Goal: Task Accomplishment & Management: Manage account settings

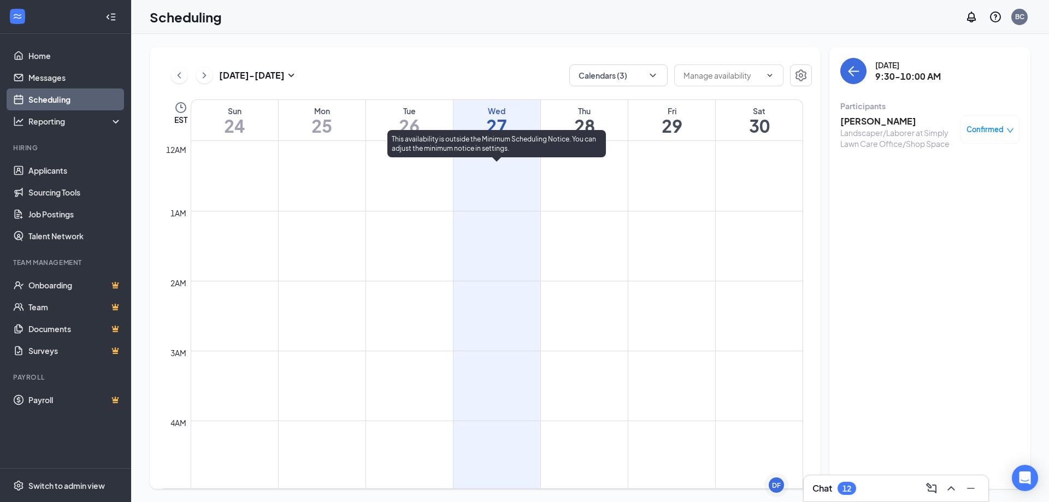
scroll to position [537, 0]
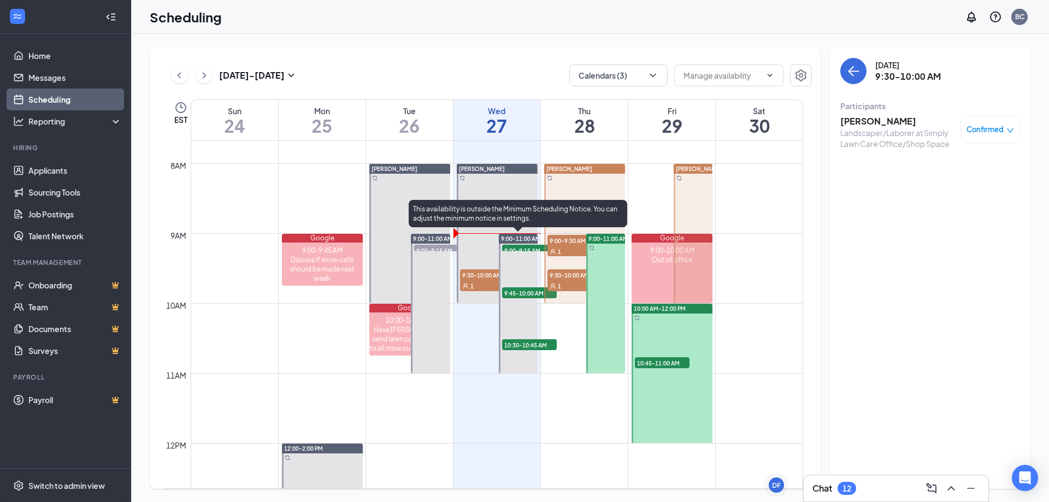
drag, startPoint x: 526, startPoint y: 250, endPoint x: 1001, endPoint y: 89, distance: 502.2
click at [526, 250] on span "9:00-9:15 AM" at bounding box center [529, 250] width 55 height 11
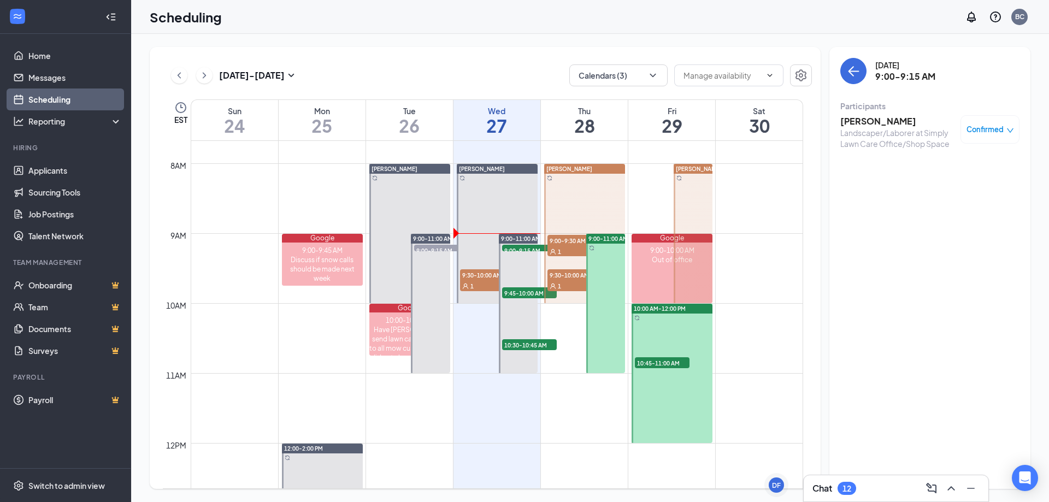
click at [876, 125] on h3 "[PERSON_NAME]" at bounding box center [897, 121] width 115 height 12
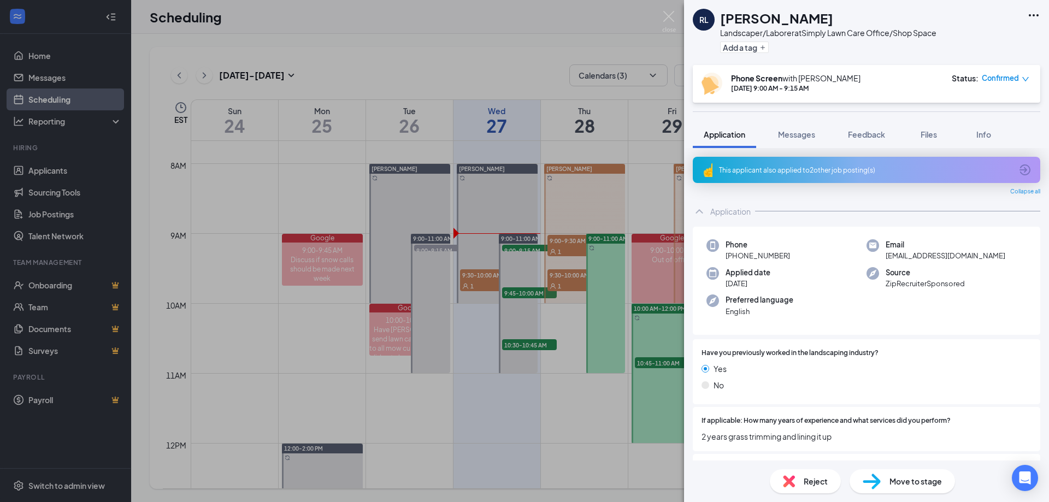
drag, startPoint x: 785, startPoint y: 255, endPoint x: 730, endPoint y: 253, distance: 54.7
click at [730, 253] on span "[PHONE_NUMBER]" at bounding box center [757, 255] width 64 height 11
click at [1018, 169] on icon "ArrowCircle" at bounding box center [1024, 169] width 13 height 13
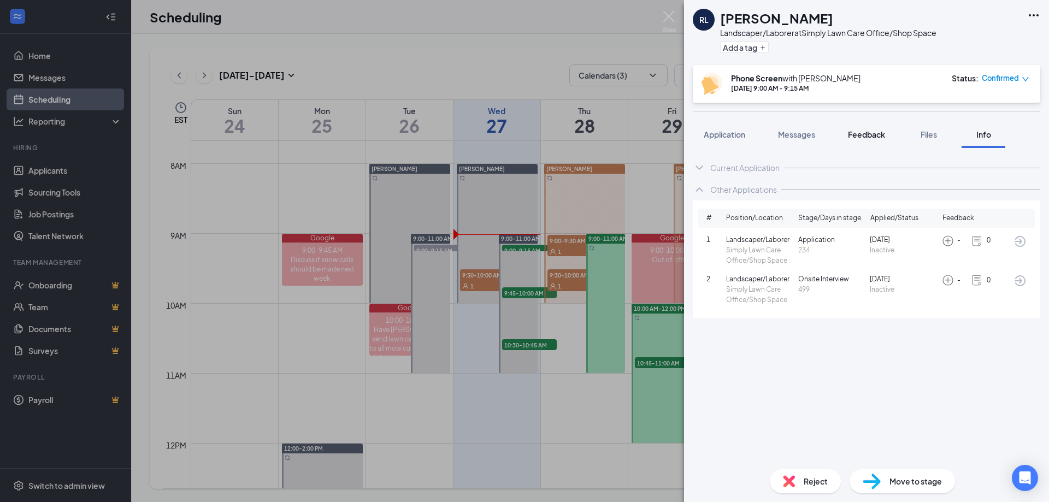
click at [841, 131] on button "Feedback" at bounding box center [866, 134] width 59 height 27
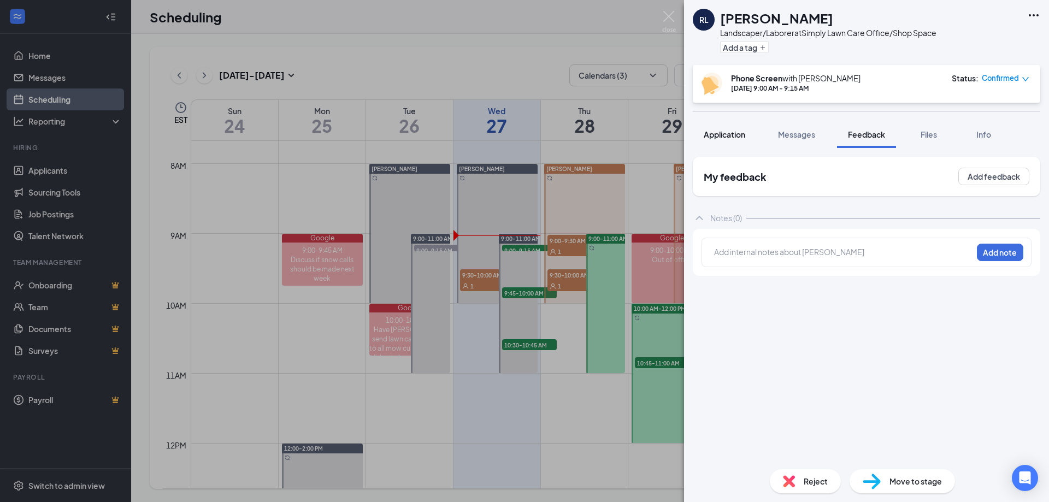
click at [741, 137] on span "Application" at bounding box center [725, 134] width 42 height 10
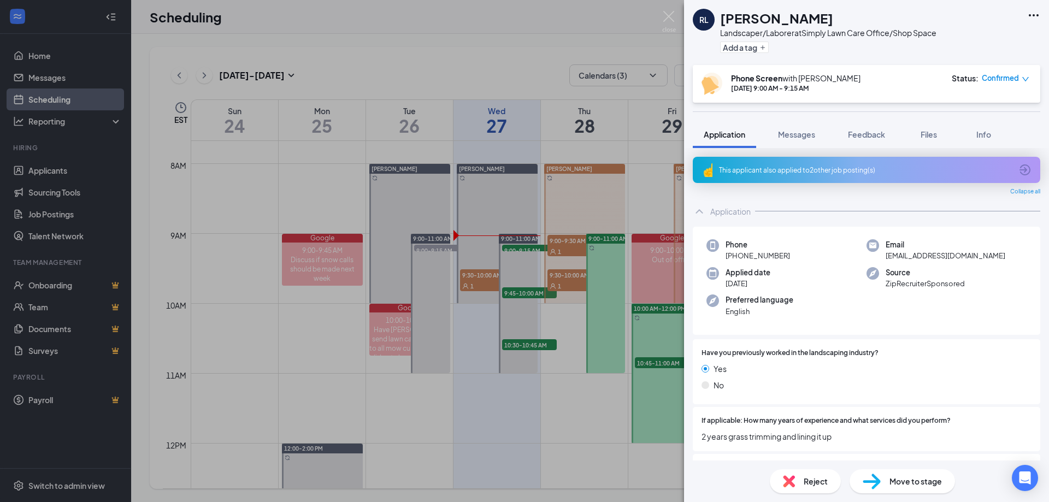
click at [1018, 174] on icon "ArrowCircle" at bounding box center [1024, 169] width 13 height 13
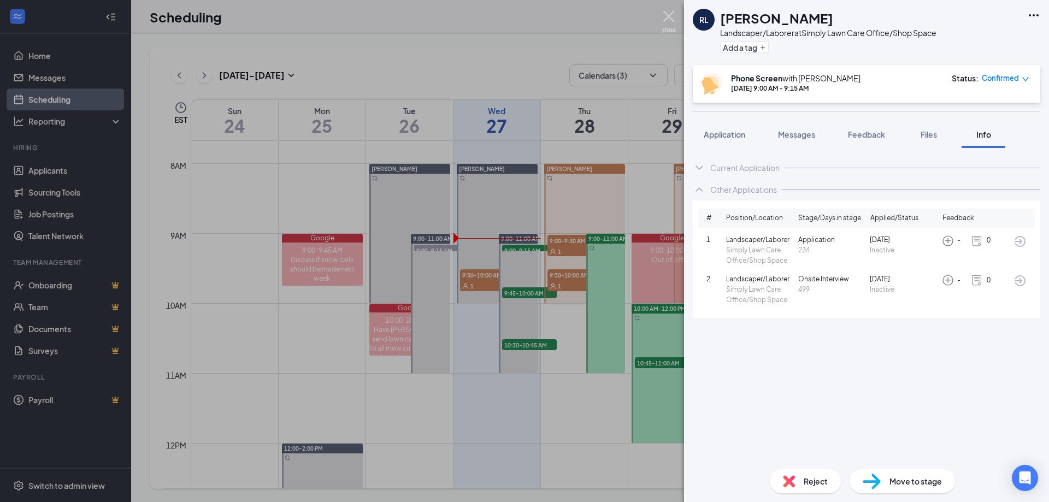
drag, startPoint x: 669, startPoint y: 16, endPoint x: 1045, endPoint y: 264, distance: 449.9
click at [669, 16] on img at bounding box center [669, 21] width 14 height 21
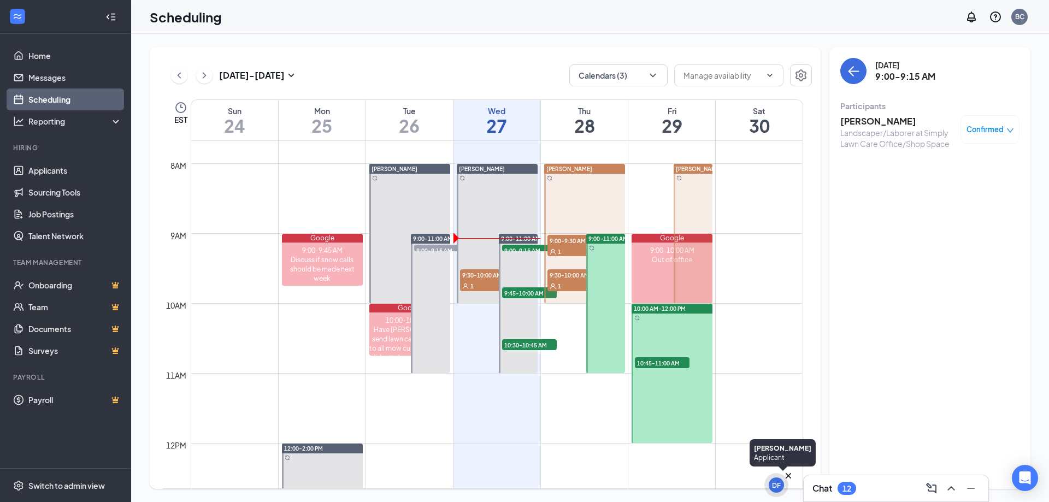
click at [832, 490] on h3 "Chat" at bounding box center [822, 488] width 20 height 12
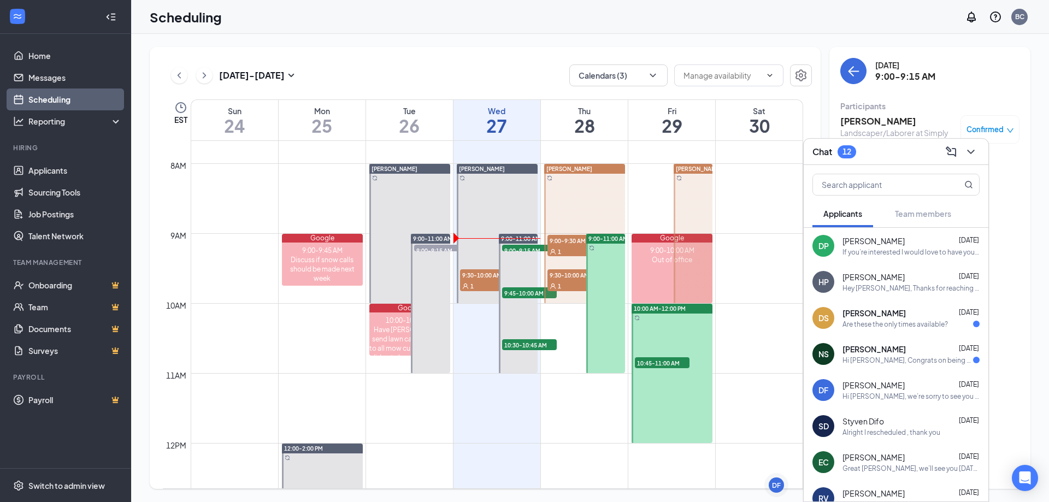
click at [886, 287] on div "Hey [PERSON_NAME], Thanks for reaching out. [PERSON_NAME] will be in contact sh…" at bounding box center [910, 288] width 137 height 9
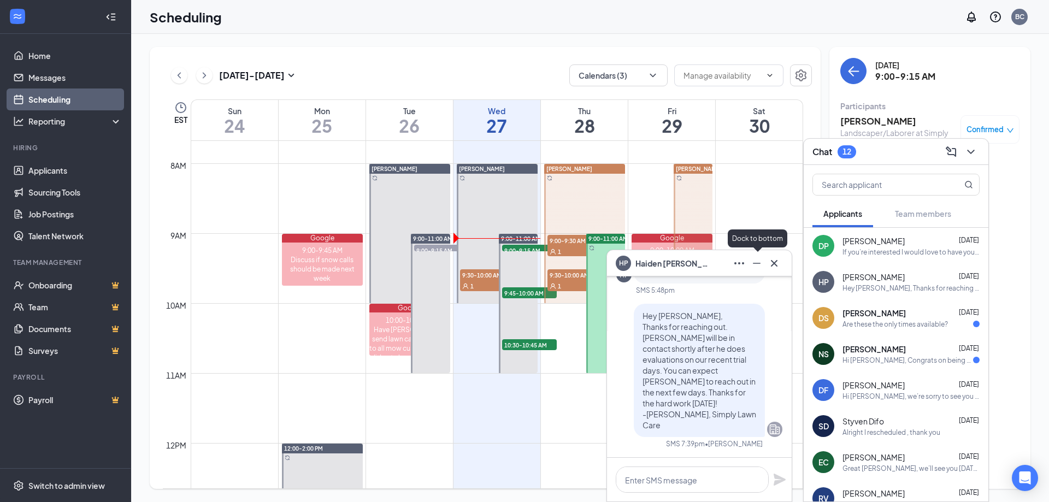
click at [762, 268] on icon "Minimize" at bounding box center [756, 263] width 13 height 13
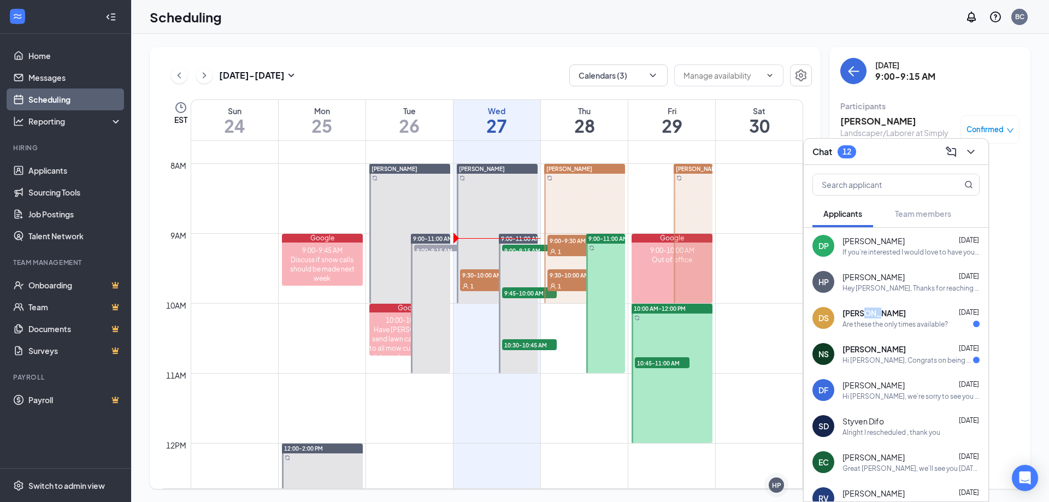
drag, startPoint x: 876, startPoint y: 312, endPoint x: 868, endPoint y: 316, distance: 9.3
click at [868, 316] on span "[PERSON_NAME]" at bounding box center [873, 313] width 63 height 11
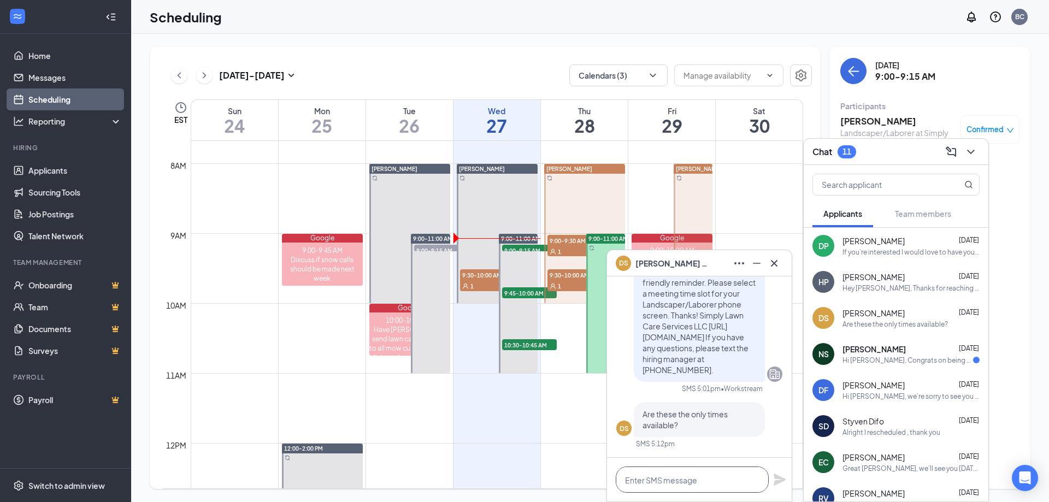
click at [716, 477] on textarea at bounding box center [692, 480] width 153 height 26
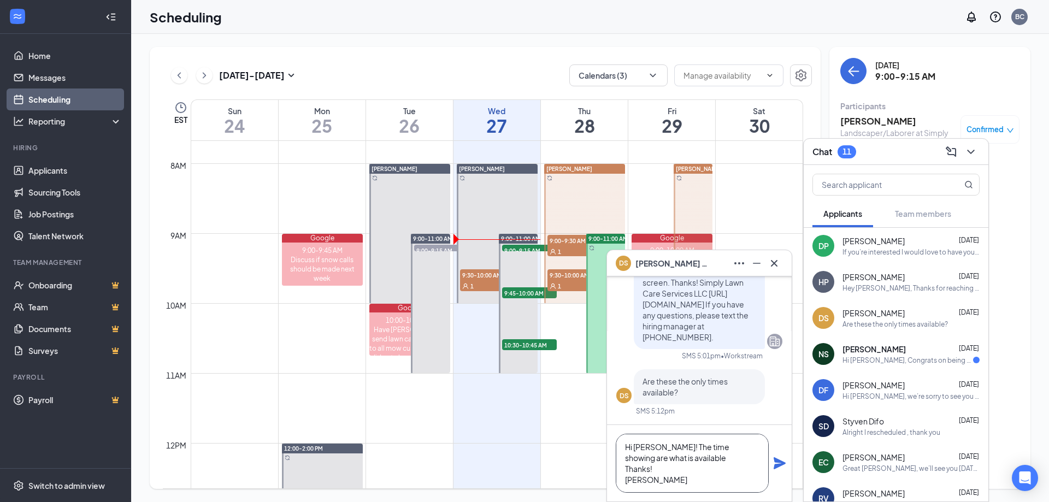
scroll to position [11, 0]
click at [631, 469] on textarea "Hi [PERSON_NAME]! The time showing are what is available Thanks! [PERSON_NAME] …" at bounding box center [692, 463] width 153 height 59
click at [667, 446] on textarea "Hi [PERSON_NAME]! The time showing are what is available Thanks! [PERSON_NAME] …" at bounding box center [692, 463] width 153 height 59
type textarea "Hi [PERSON_NAME]! The time showing are what is available Thanks! [PERSON_NAME] …"
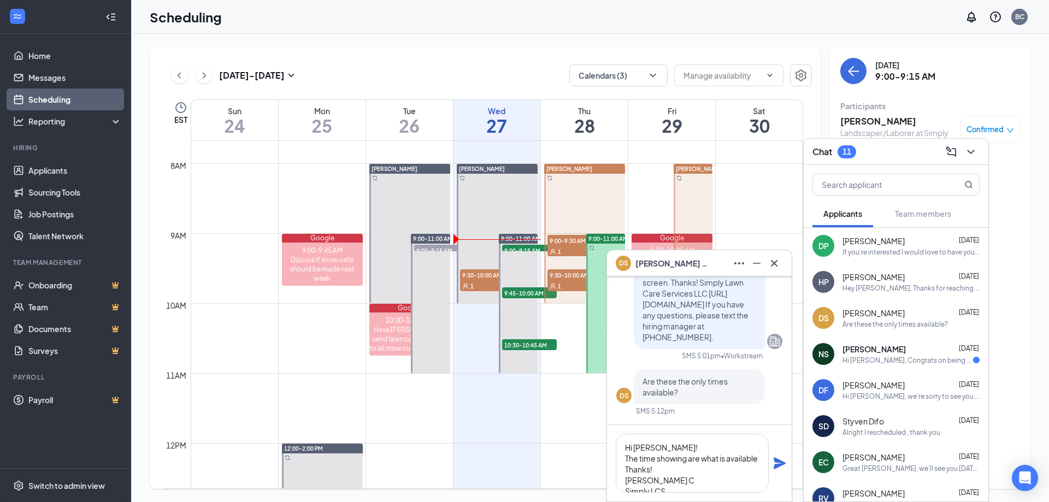
click at [777, 463] on icon "Plane" at bounding box center [780, 463] width 12 height 12
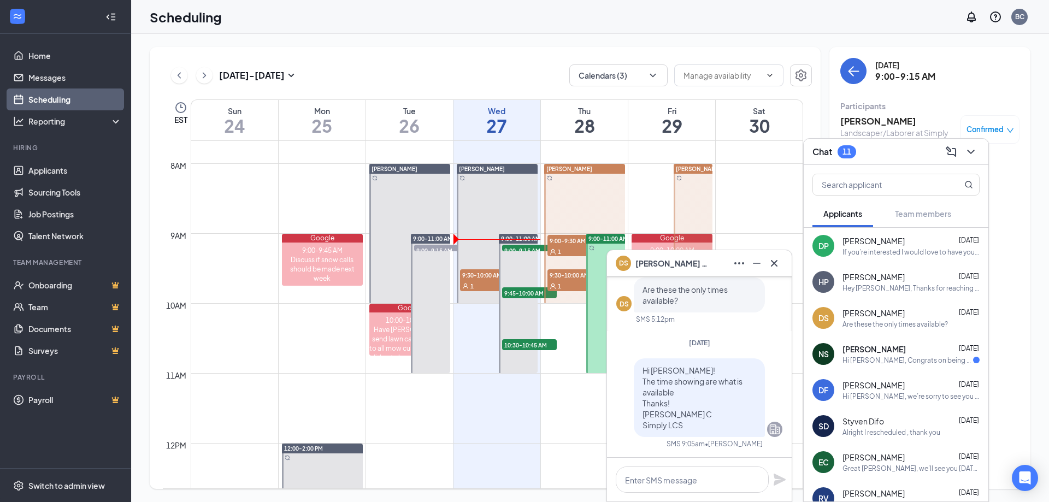
click at [857, 352] on span "[PERSON_NAME]" at bounding box center [873, 349] width 63 height 11
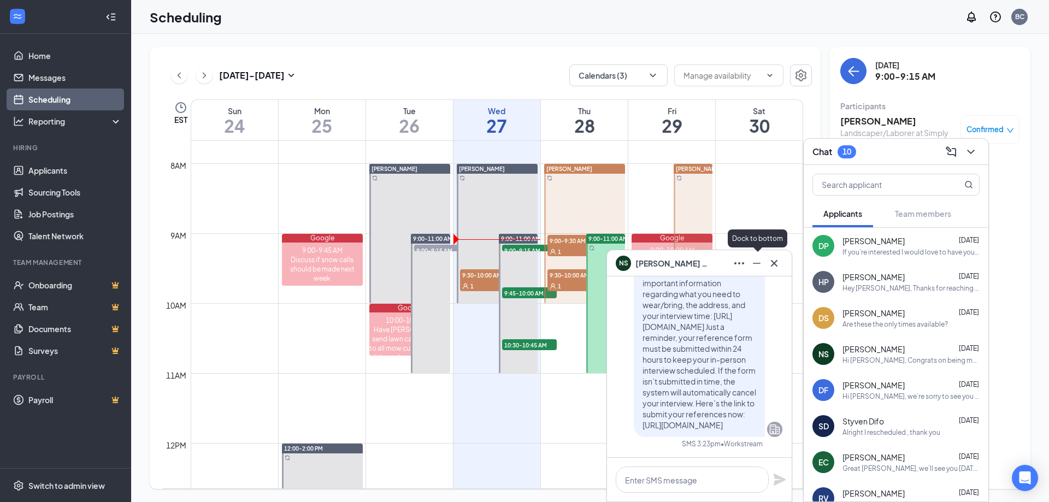
click at [758, 257] on icon "Minimize" at bounding box center [756, 263] width 13 height 13
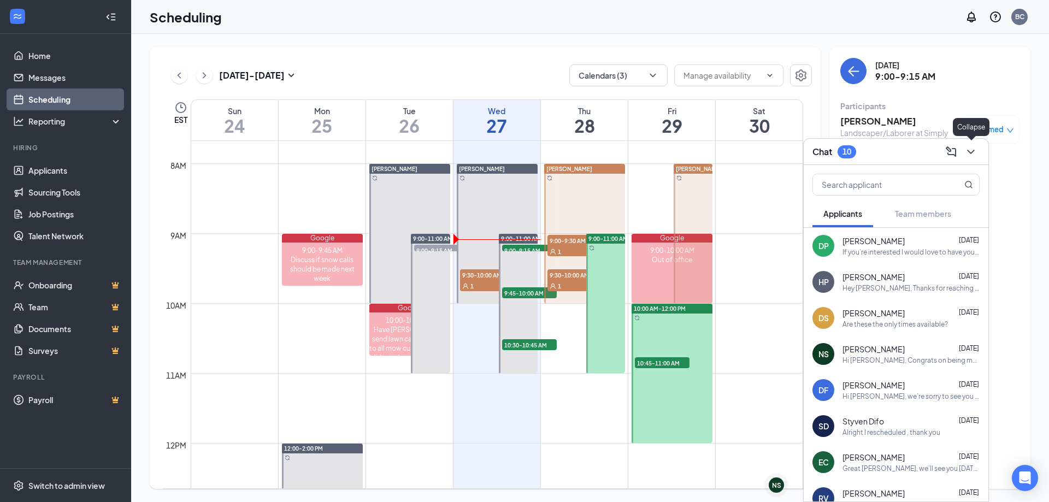
click at [967, 150] on icon "ChevronDown" at bounding box center [970, 152] width 7 height 4
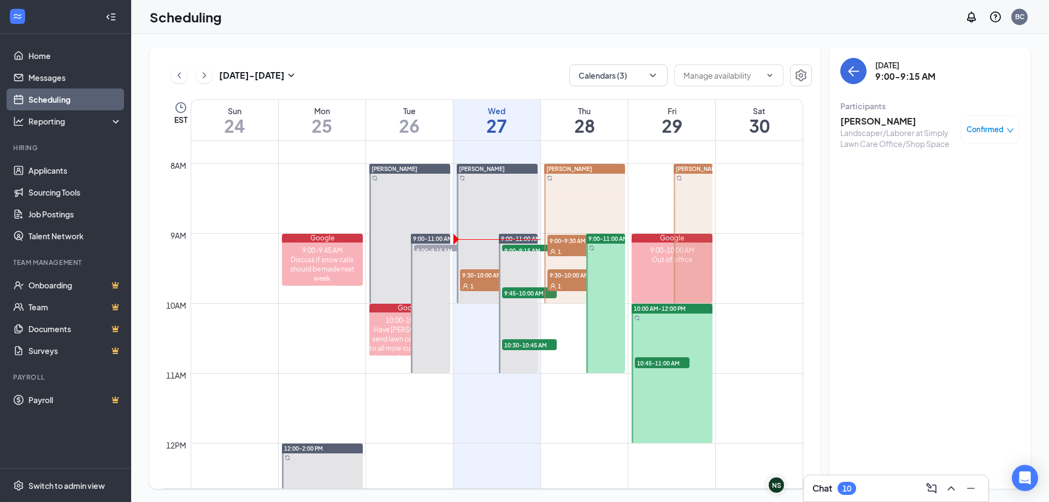
click at [998, 123] on div "Confirmed" at bounding box center [989, 129] width 59 height 28
click at [990, 127] on span "Confirmed" at bounding box center [984, 129] width 37 height 11
click at [889, 122] on h3 "[PERSON_NAME]" at bounding box center [897, 121] width 115 height 12
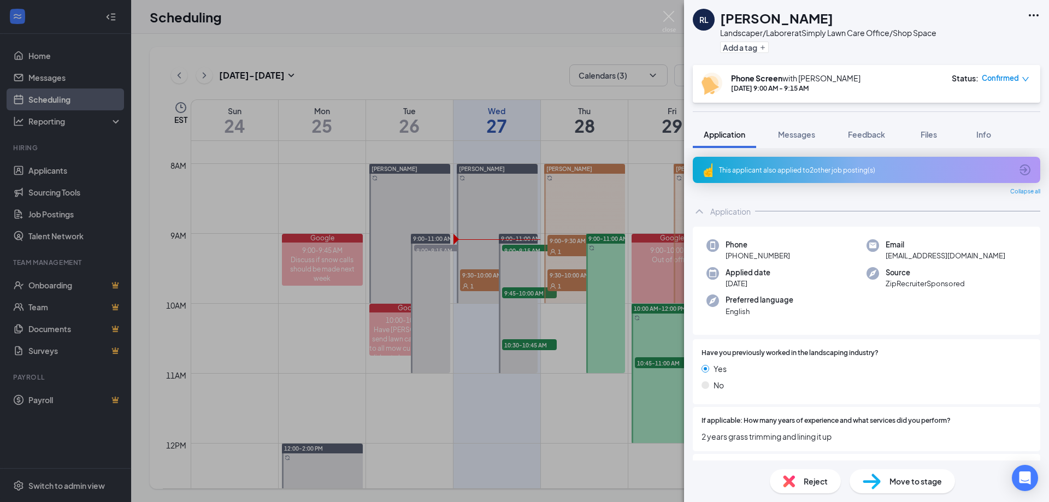
click at [803, 19] on h1 "[PERSON_NAME]" at bounding box center [776, 18] width 113 height 19
click at [1040, 12] on div "[PERSON_NAME] [PERSON_NAME] Landscaper/Laborer at Simply Lawn Care Office/Shop …" at bounding box center [866, 32] width 365 height 65
click at [1033, 13] on icon "Ellipses" at bounding box center [1033, 15] width 13 height 13
click at [971, 59] on link "Flag applicant" at bounding box center [975, 64] width 118 height 11
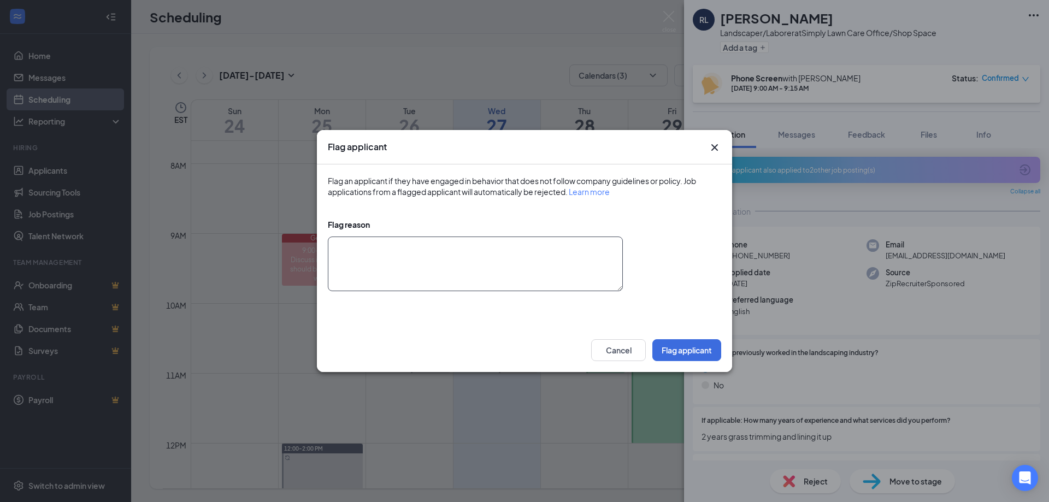
drag, startPoint x: 538, startPoint y: 278, endPoint x: 532, endPoint y: 276, distance: 6.4
click at [535, 277] on textarea at bounding box center [475, 264] width 295 height 55
type textarea "Applied 3 times. Was on the phone screen and he hung up on the career goals part"
click at [687, 350] on button "Flag applicant" at bounding box center [686, 350] width 69 height 22
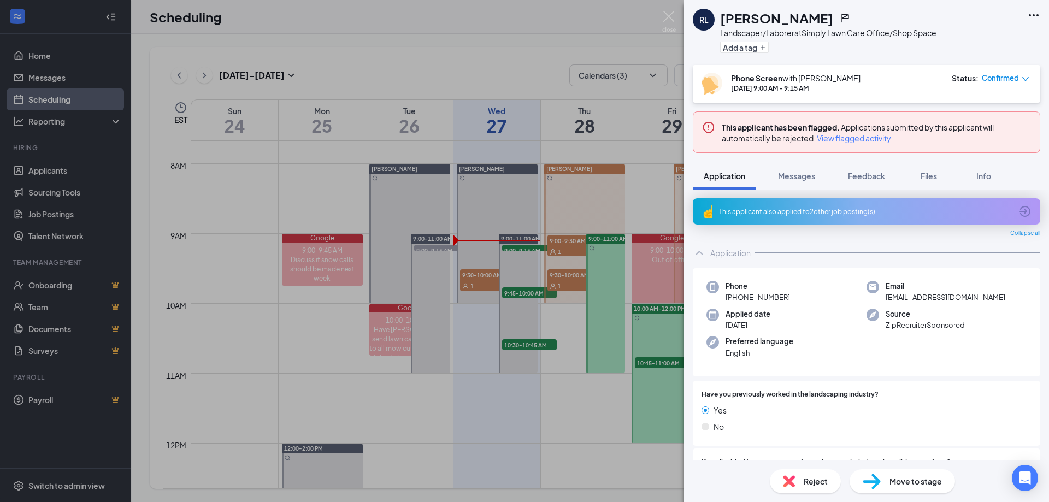
click at [654, 20] on div "[PERSON_NAME] [PERSON_NAME] Landscaper/Laborer at Simply Lawn Care Office/Shop …" at bounding box center [524, 251] width 1049 height 502
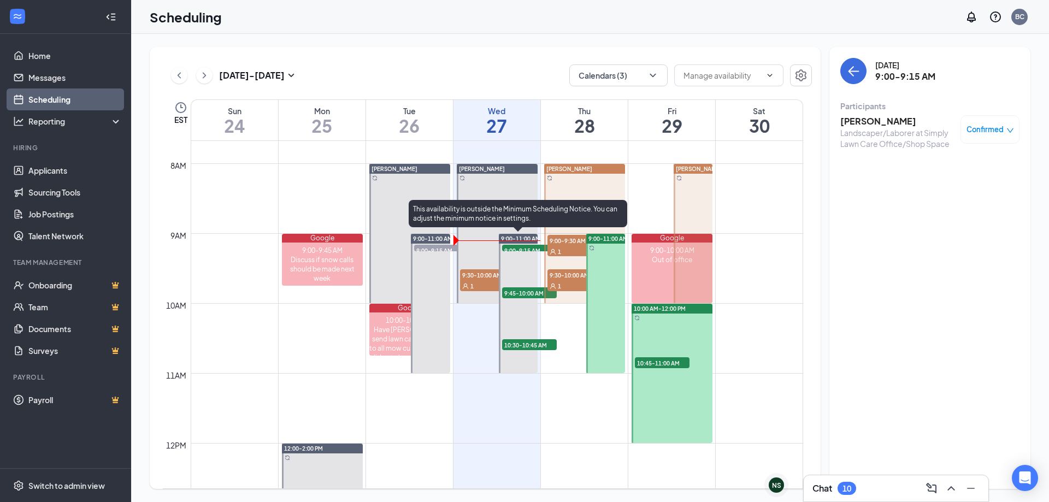
click at [529, 290] on span "9:45-10:00 AM" at bounding box center [529, 292] width 55 height 11
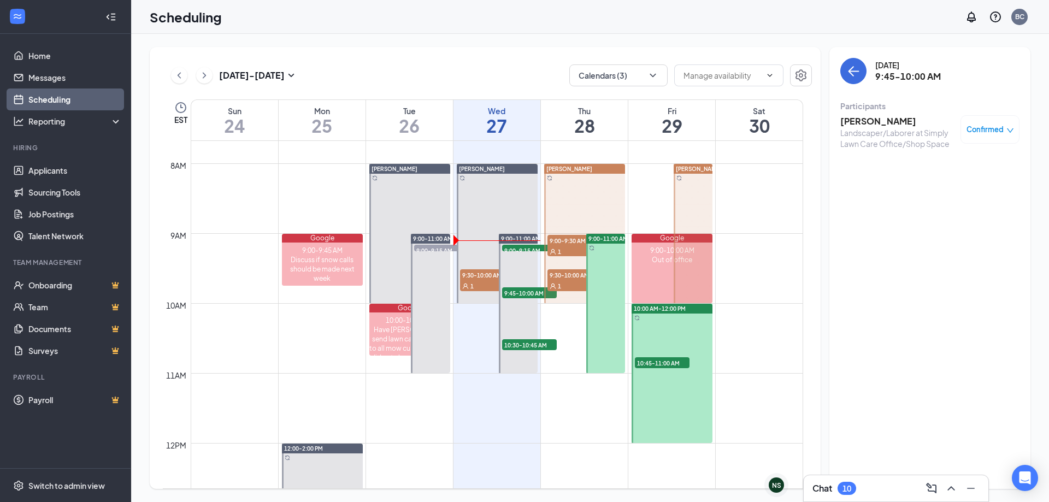
click at [882, 121] on h3 "[PERSON_NAME]" at bounding box center [897, 121] width 115 height 12
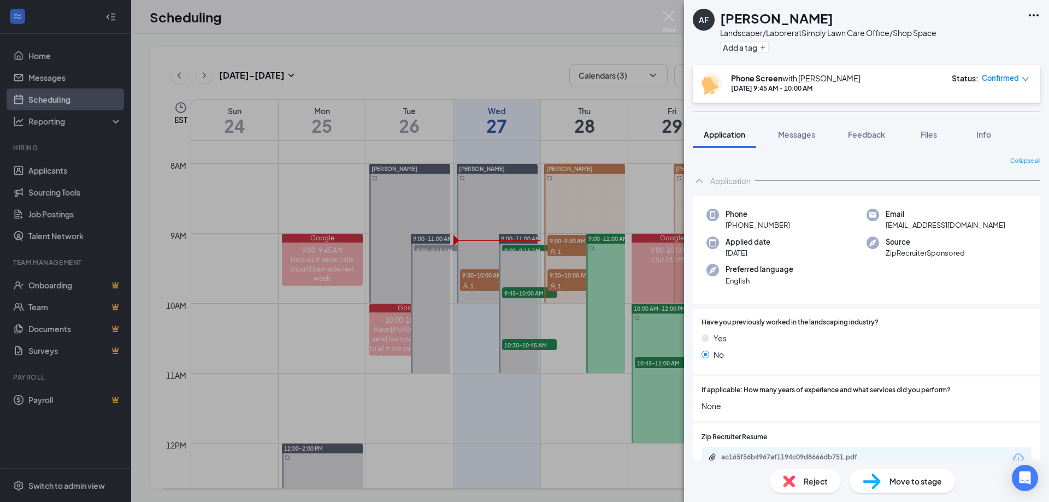
drag, startPoint x: 837, startPoint y: 23, endPoint x: 722, endPoint y: 19, distance: 115.3
click at [722, 19] on div "[PERSON_NAME]" at bounding box center [828, 18] width 216 height 19
copy h1 "[PERSON_NAME]"
click at [615, 388] on div "AF [PERSON_NAME] Landscaper/Laborer at Simply Lawn Care Office/Shop Space Add a…" at bounding box center [524, 251] width 1049 height 502
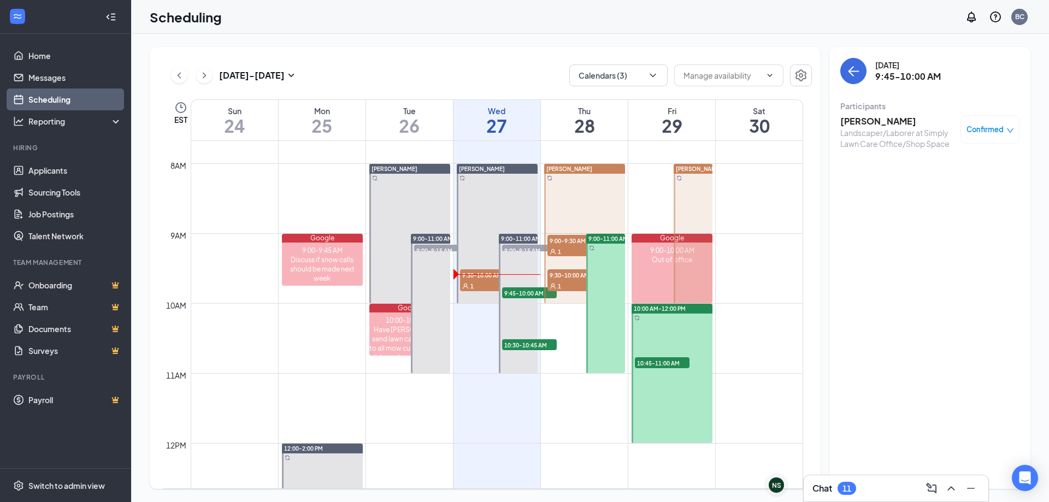
click at [675, 330] on div at bounding box center [672, 373] width 81 height 139
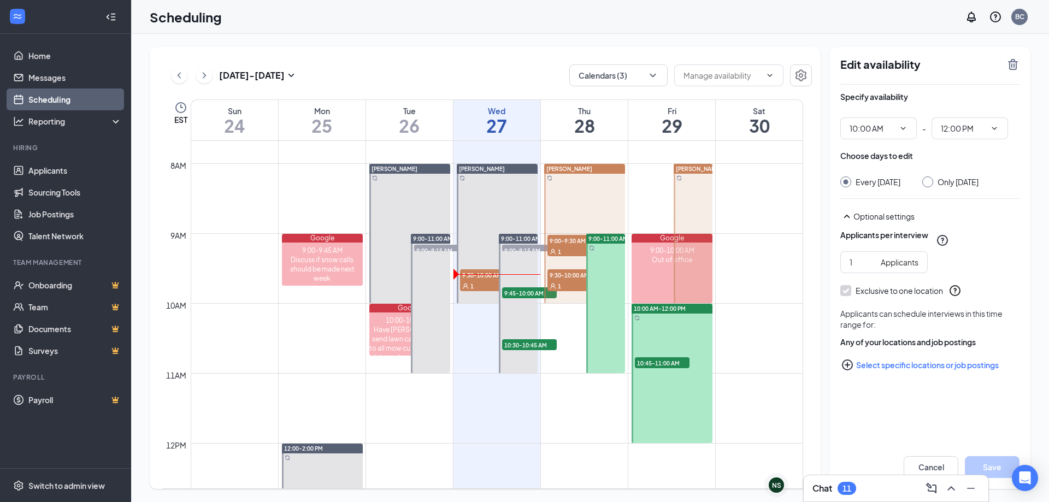
type input "10:00 AM"
type input "12:00 PM"
click at [884, 127] on input "10:00 AM" at bounding box center [871, 128] width 45 height 12
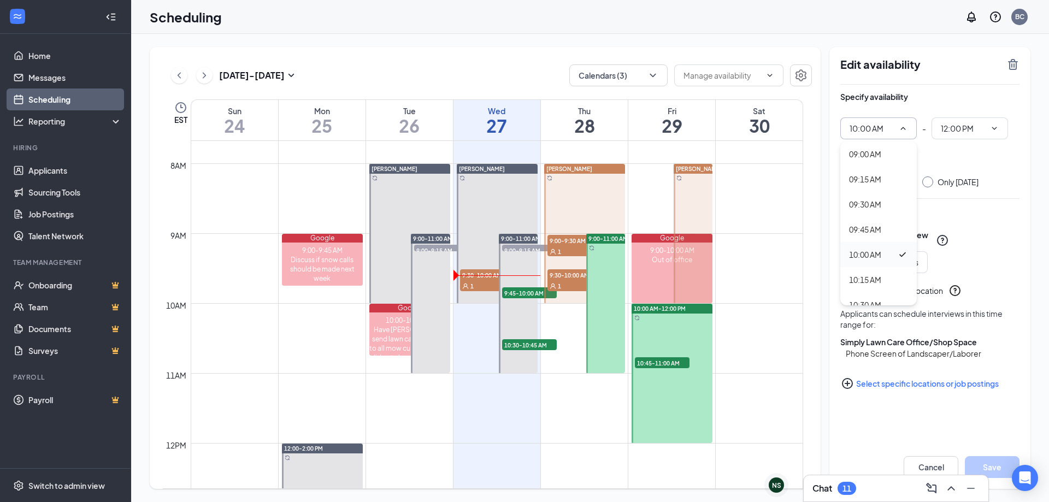
scroll to position [1038, 0]
click at [871, 196] on div "10:45 AM" at bounding box center [865, 197] width 32 height 12
type input "10:45 AM"
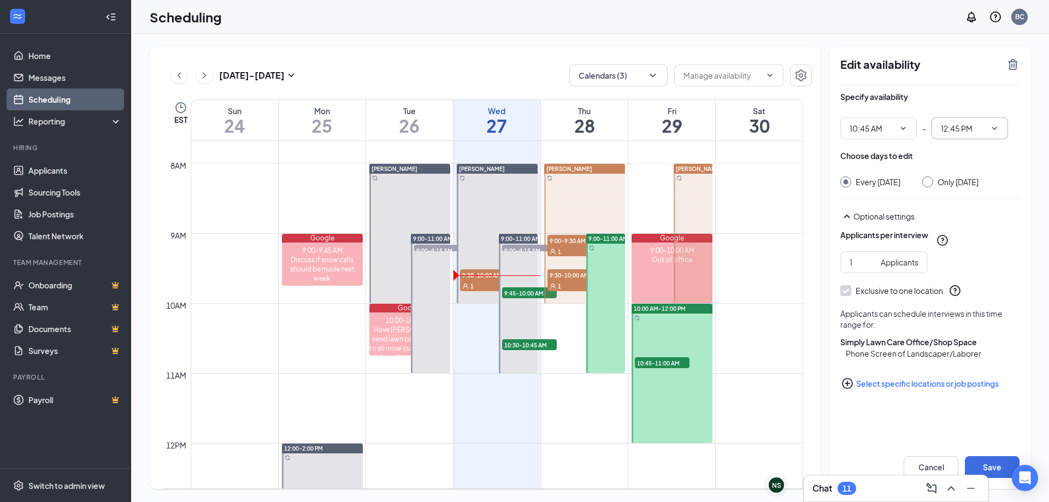
click at [975, 127] on input "12:45 PM" at bounding box center [963, 128] width 45 height 12
click at [965, 203] on div "12:45 AM" at bounding box center [956, 204] width 32 height 12
click at [986, 464] on button "Save" at bounding box center [992, 467] width 55 height 22
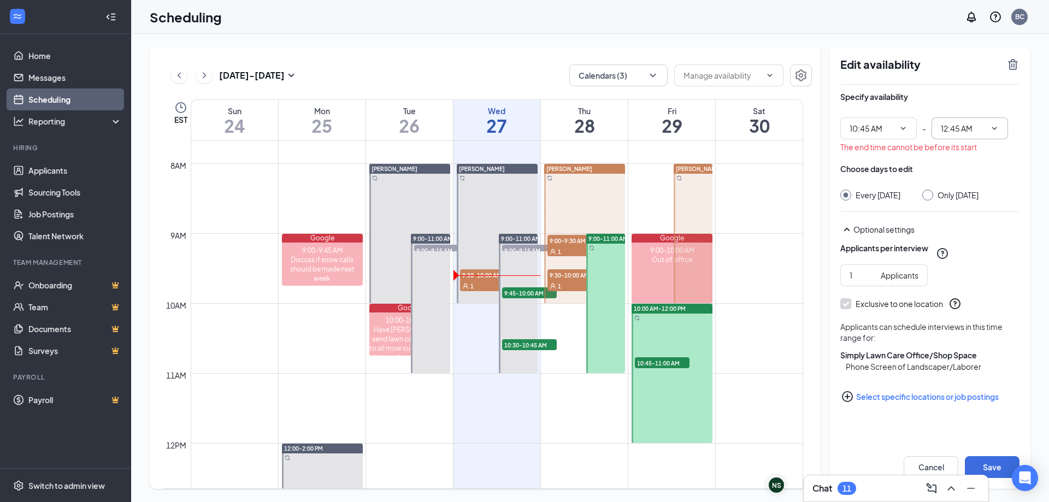
click at [982, 130] on input "12:45 AM" at bounding box center [963, 128] width 45 height 12
click at [972, 202] on div "12:45 PM" at bounding box center [969, 208] width 76 height 25
type input "12:45 PM"
click at [990, 458] on button "Save" at bounding box center [992, 467] width 55 height 22
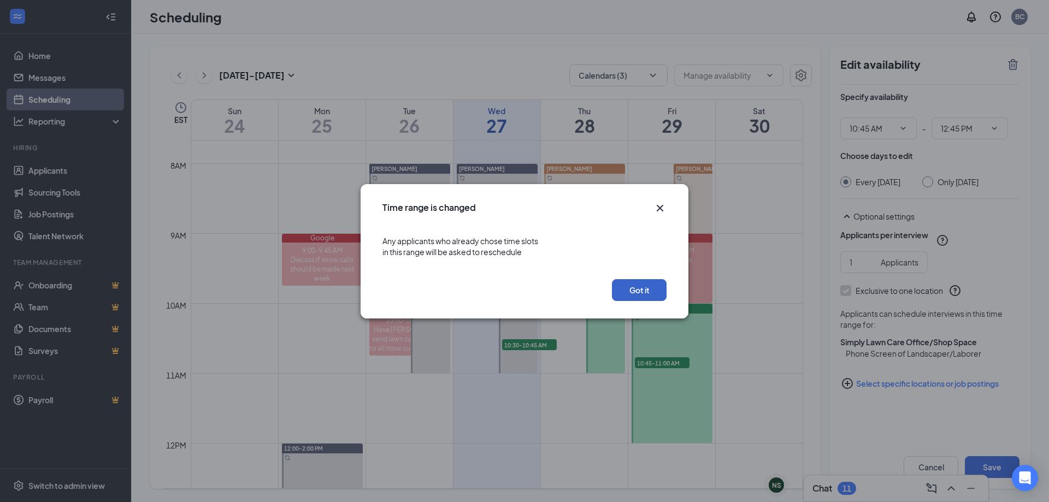
click at [651, 293] on button "Got it" at bounding box center [639, 290] width 55 height 22
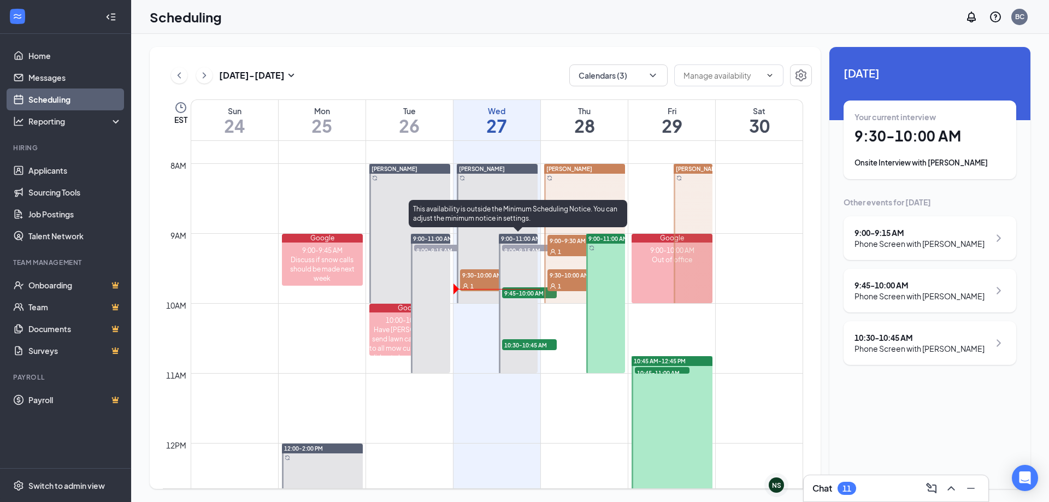
click at [516, 294] on span "9:45-10:00 AM" at bounding box center [529, 292] width 55 height 11
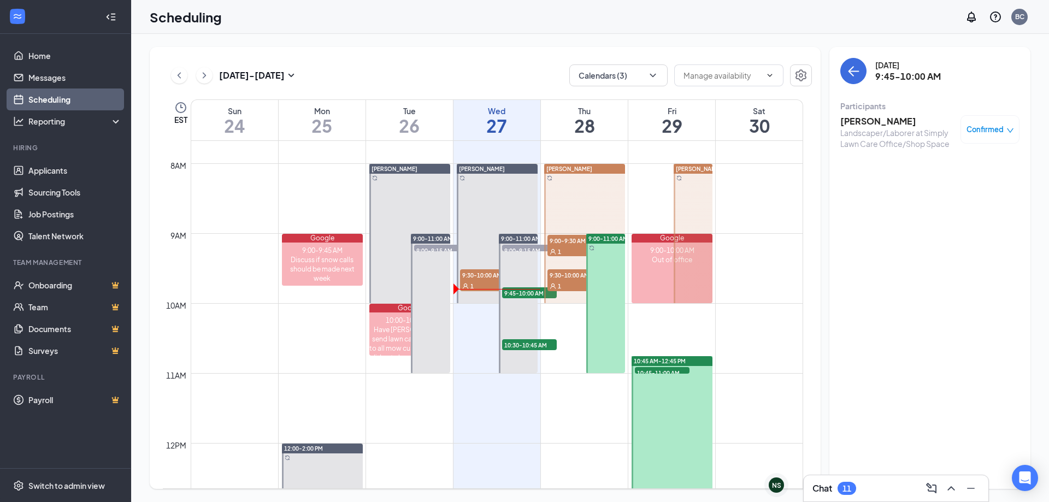
click at [870, 122] on h3 "[PERSON_NAME]" at bounding box center [897, 121] width 115 height 12
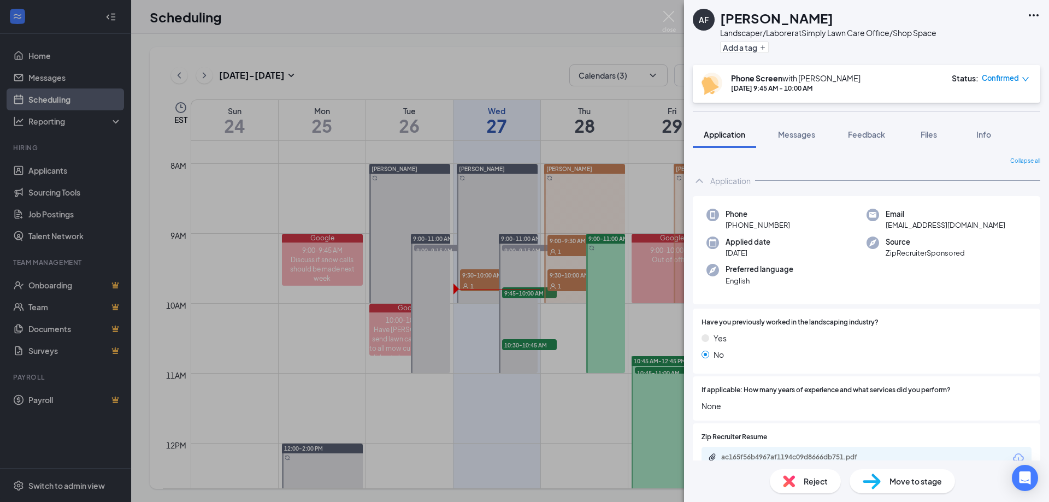
drag, startPoint x: 780, startPoint y: 226, endPoint x: 730, endPoint y: 226, distance: 50.3
click at [730, 226] on div "Phone [PHONE_NUMBER]" at bounding box center [786, 220] width 160 height 22
copy span "[PHONE_NUMBER]"
click at [911, 485] on span "Move to stage" at bounding box center [915, 481] width 52 height 12
click at [906, 487] on span "Move to stage" at bounding box center [915, 481] width 52 height 12
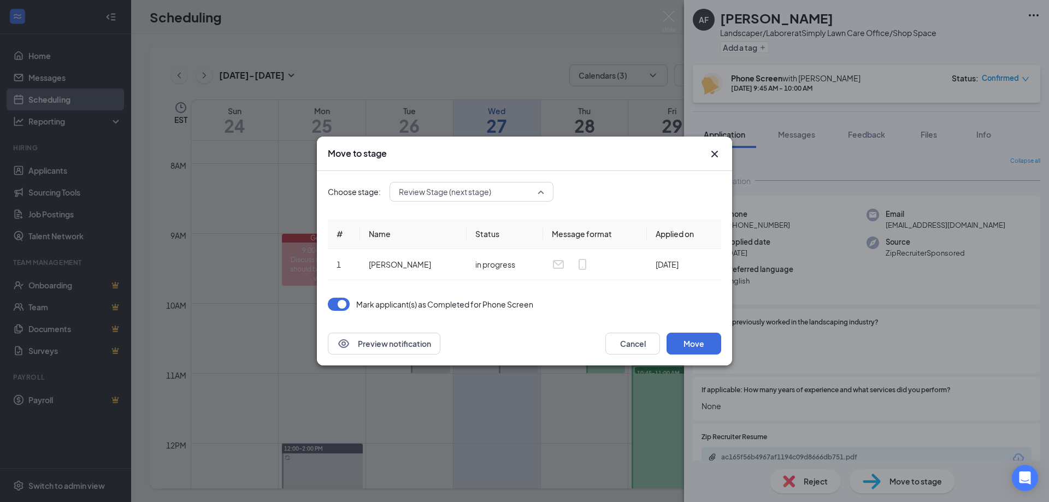
click at [475, 196] on span "Review Stage (next stage)" at bounding box center [445, 192] width 92 height 16
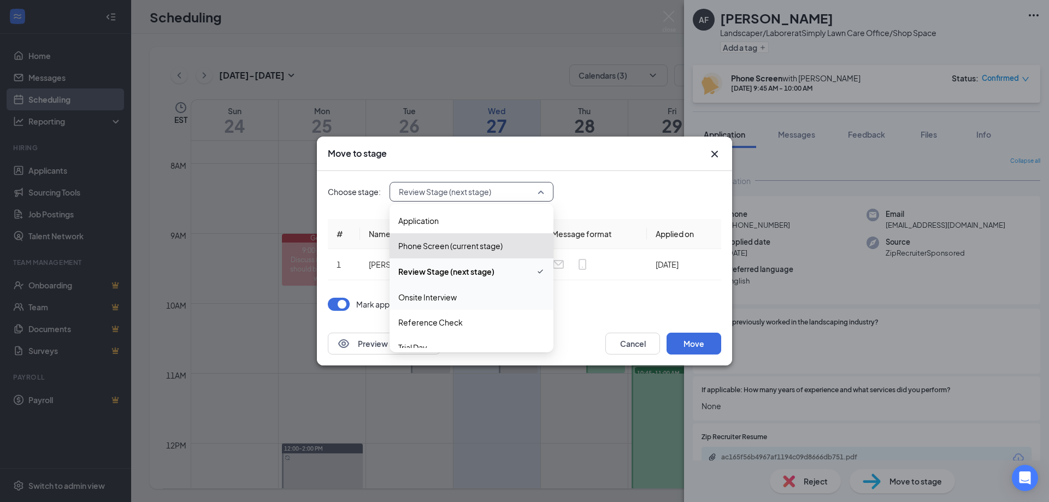
click at [472, 292] on span "Onsite Interview" at bounding box center [471, 297] width 146 height 12
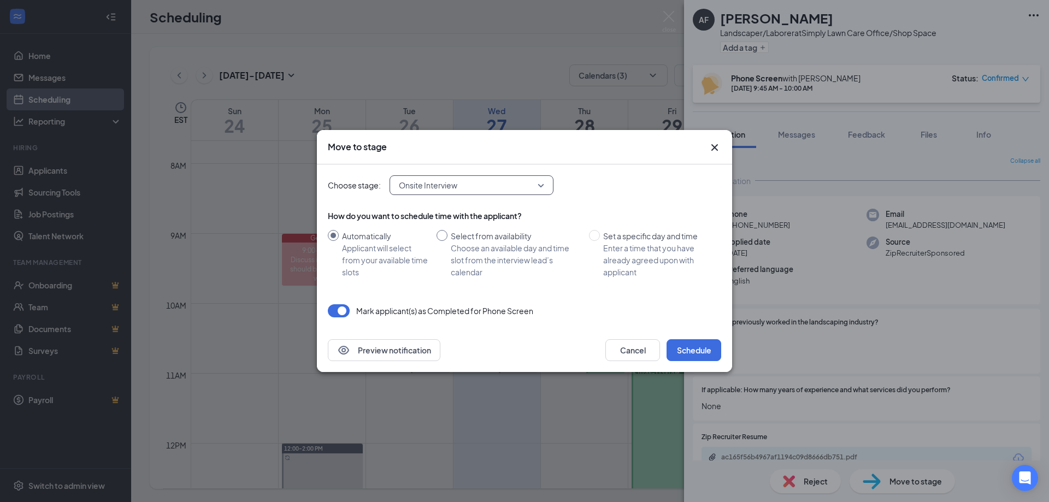
click at [516, 249] on div "Choose an available day and time slot from the interview lead’s calendar" at bounding box center [515, 260] width 129 height 36
click at [447, 241] on input "Select from availability Choose an available day and time slot from the intervi…" at bounding box center [441, 235] width 11 height 11
radio input "true"
radio input "false"
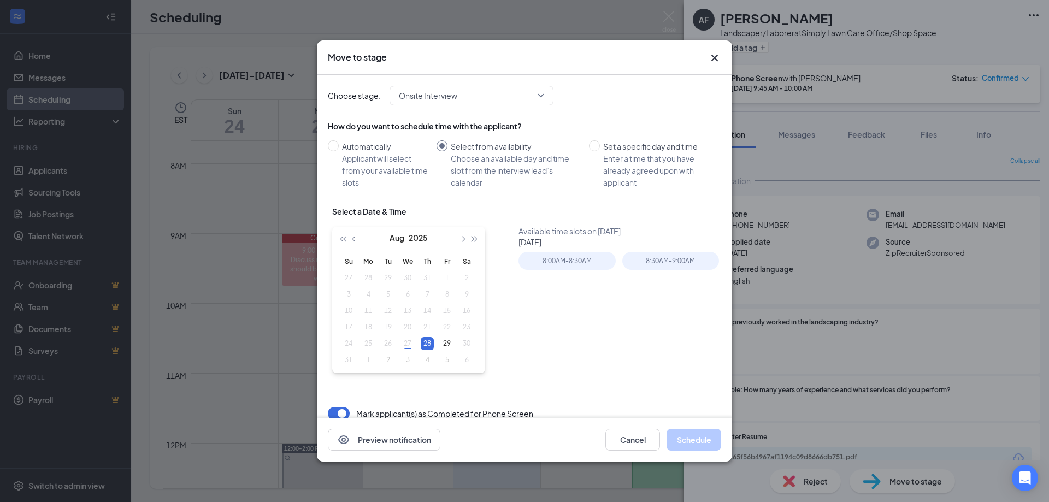
type input "[DATE]"
drag, startPoint x: 672, startPoint y: 267, endPoint x: 691, endPoint y: 476, distance: 210.1
click at [672, 267] on div "8:30AM - 9:00AM" at bounding box center [670, 261] width 97 height 18
click at [697, 432] on button "Schedule" at bounding box center [693, 440] width 55 height 22
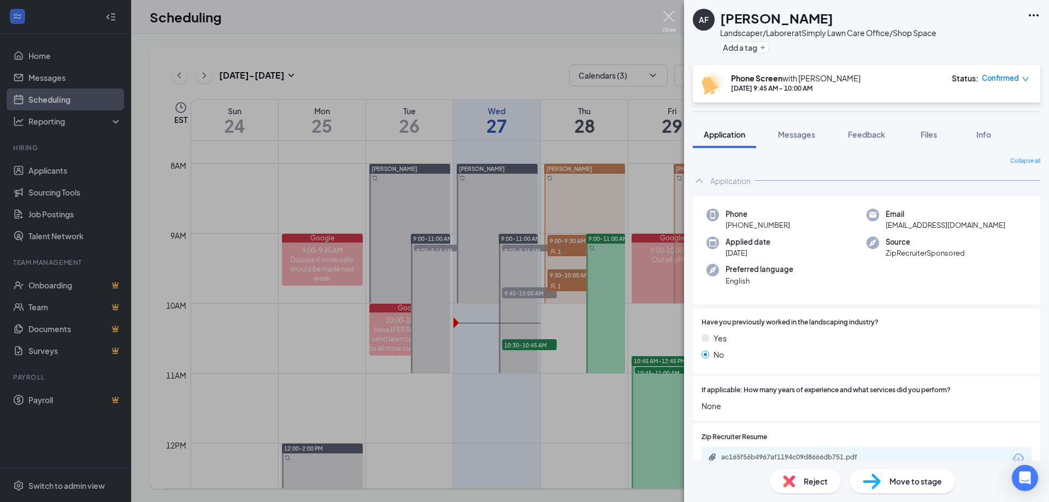
click at [669, 16] on img at bounding box center [669, 21] width 14 height 21
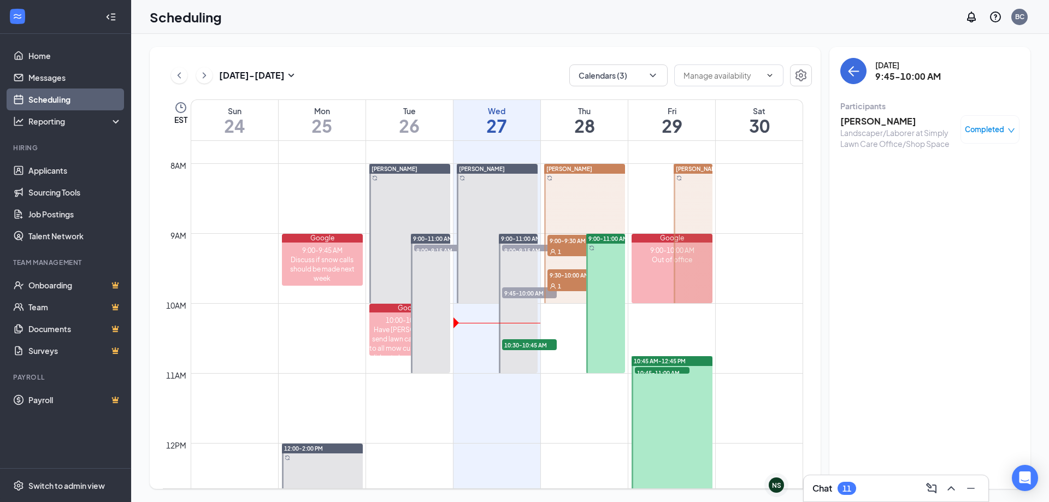
click at [886, 123] on h3 "[PERSON_NAME]" at bounding box center [897, 121] width 115 height 12
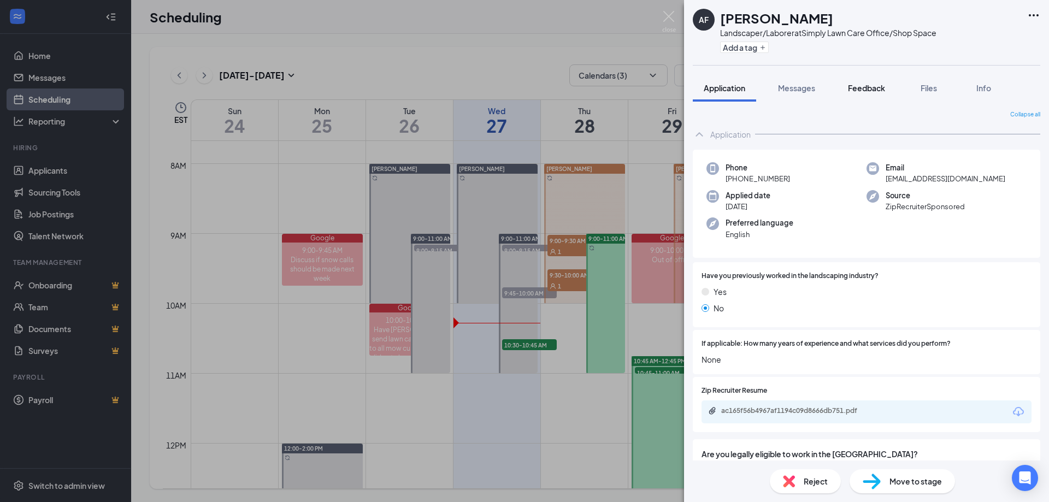
click at [851, 83] on span "Feedback" at bounding box center [866, 88] width 37 height 10
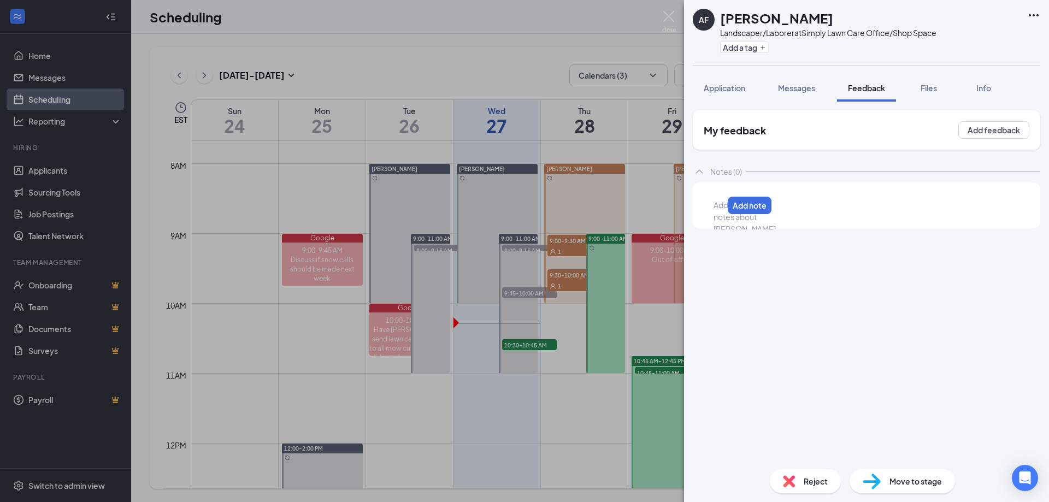
click at [723, 208] on div at bounding box center [718, 204] width 9 height 11
click at [996, 205] on button "Add note" at bounding box center [1000, 205] width 46 height 17
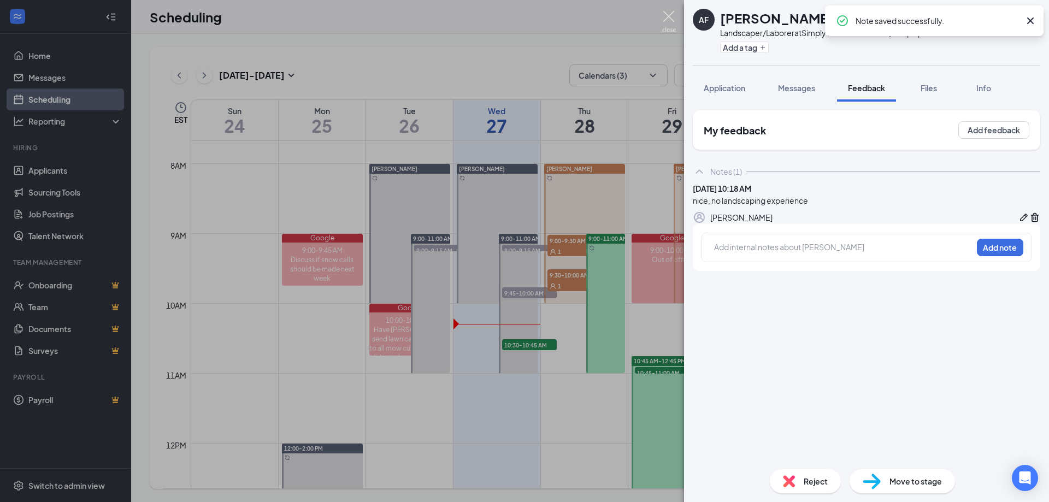
drag, startPoint x: 669, startPoint y: 22, endPoint x: 656, endPoint y: 2, distance: 23.8
click at [669, 21] on img at bounding box center [669, 21] width 14 height 21
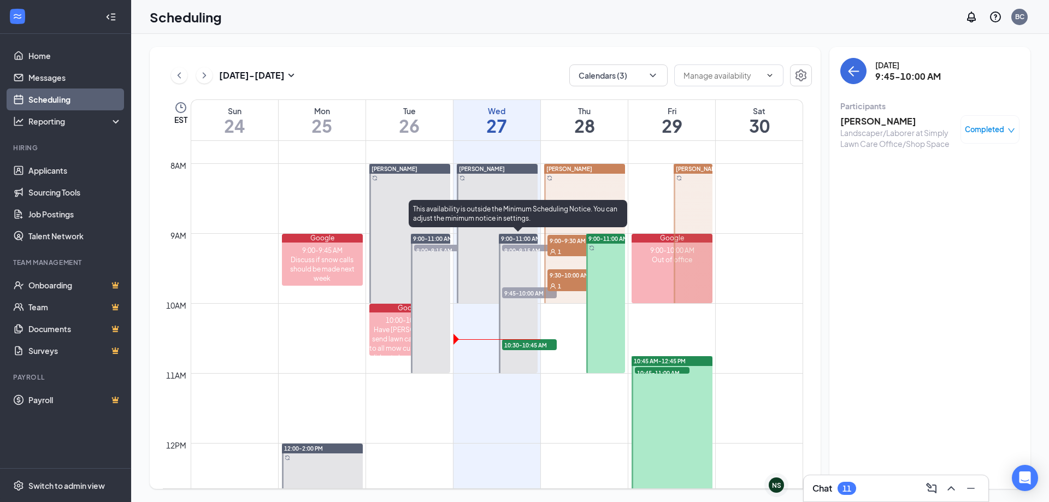
click at [533, 344] on span "10:30-10:45 AM" at bounding box center [529, 344] width 55 height 11
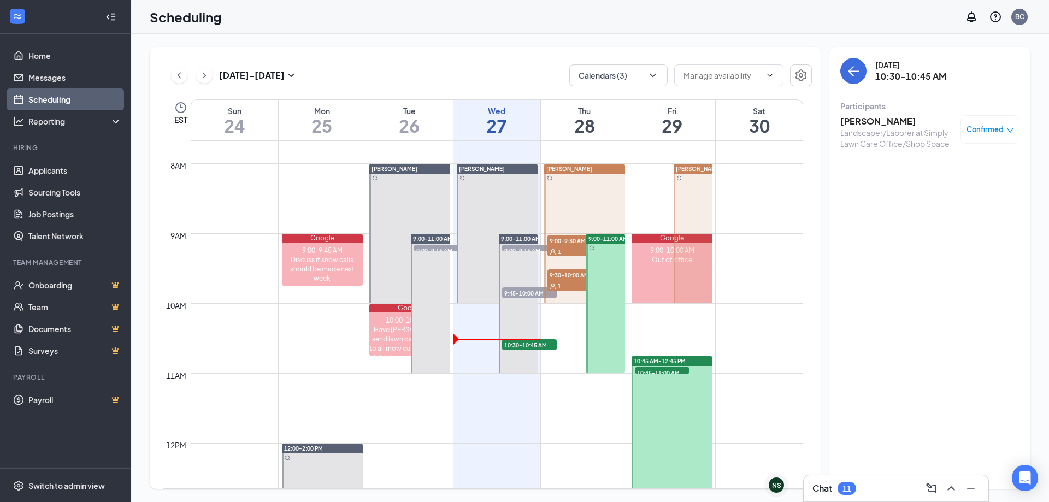
click at [871, 124] on h3 "[PERSON_NAME]" at bounding box center [897, 121] width 115 height 12
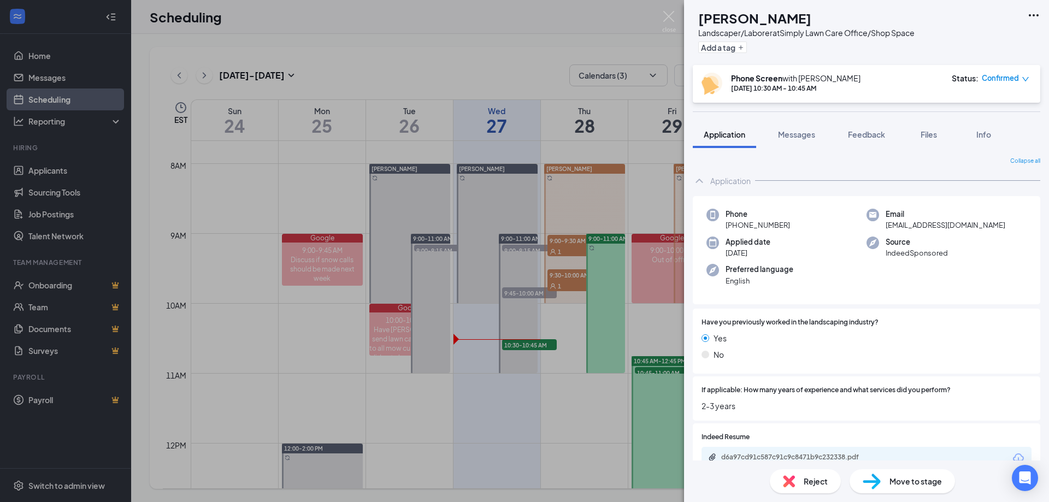
drag, startPoint x: 791, startPoint y: 223, endPoint x: 731, endPoint y: 225, distance: 59.6
click at [731, 225] on div "Phone [PHONE_NUMBER]" at bounding box center [786, 220] width 160 height 22
copy span "[PHONE_NUMBER]"
drag, startPoint x: 745, startPoint y: 22, endPoint x: 718, endPoint y: 20, distance: 26.9
click at [718, 20] on div "[PERSON_NAME] Landscaper/Laborer at Simply Lawn Care Office/Shop Space Add a tag" at bounding box center [804, 33] width 222 height 48
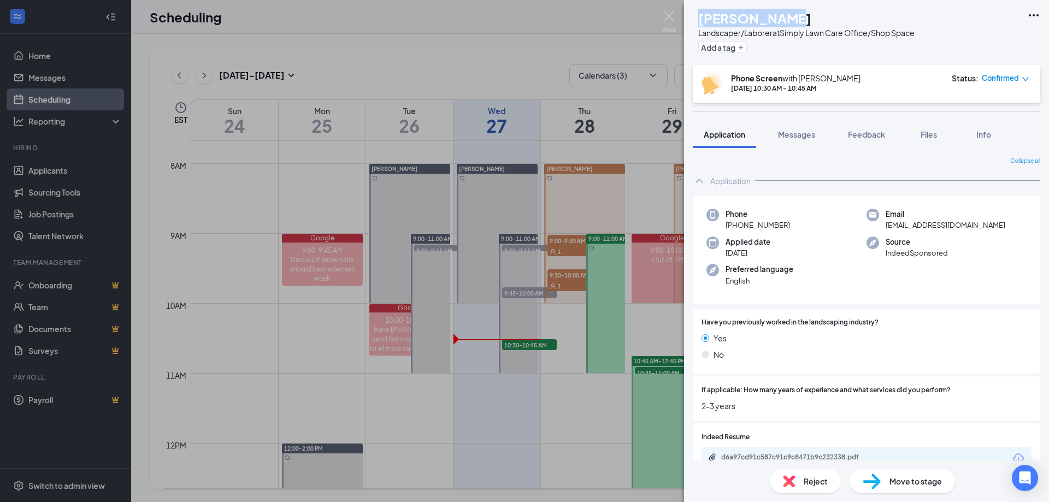
copy h1 "[PERSON_NAME]"
click at [850, 134] on span "Feedback" at bounding box center [866, 134] width 37 height 10
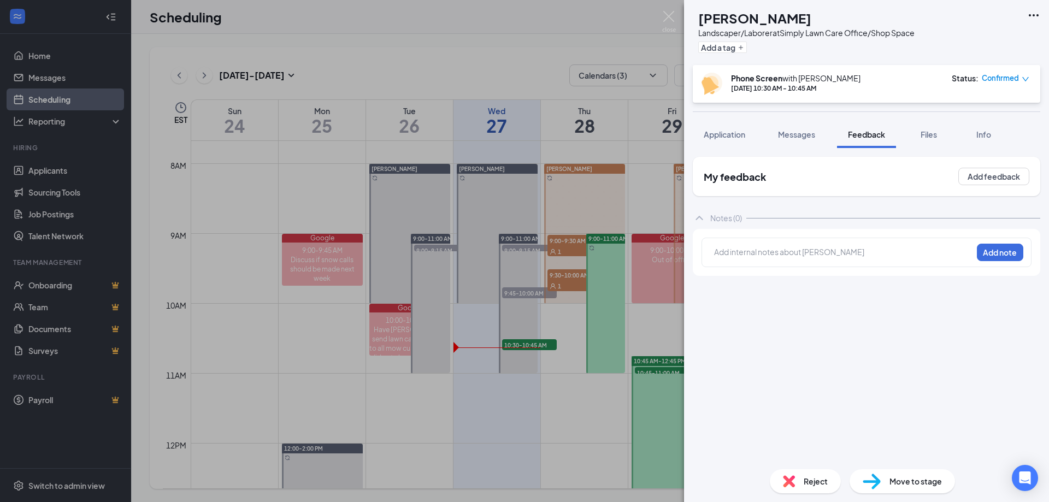
click at [817, 253] on div at bounding box center [843, 251] width 257 height 11
click at [890, 251] on button "Add note" at bounding box center [868, 251] width 44 height 17
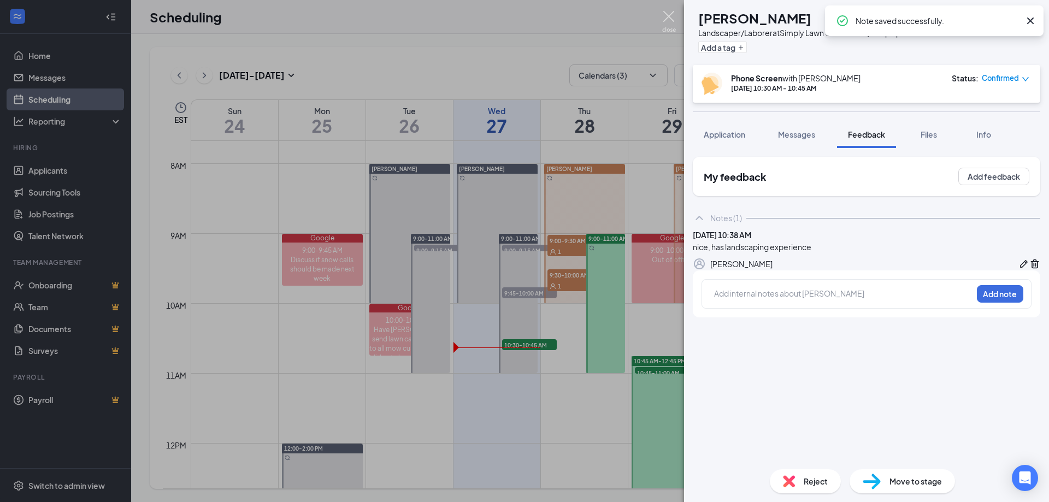
click at [671, 19] on img at bounding box center [669, 21] width 14 height 21
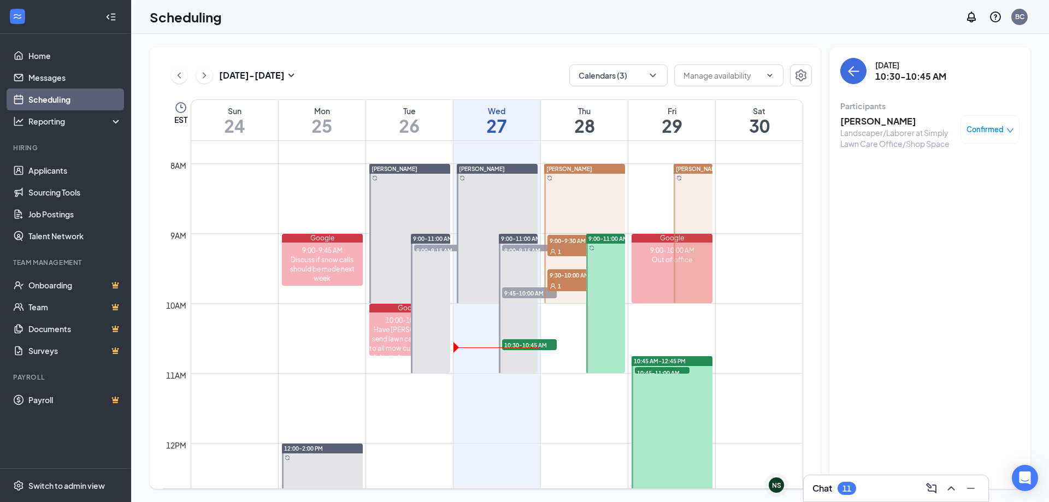
click at [884, 122] on h3 "[PERSON_NAME]" at bounding box center [897, 121] width 115 height 12
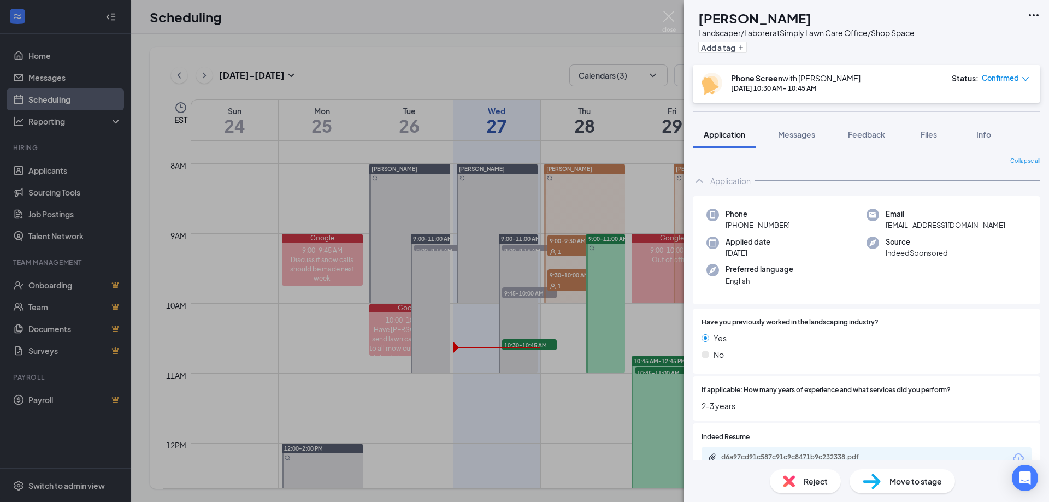
click at [901, 476] on span "Move to stage" at bounding box center [915, 481] width 52 height 12
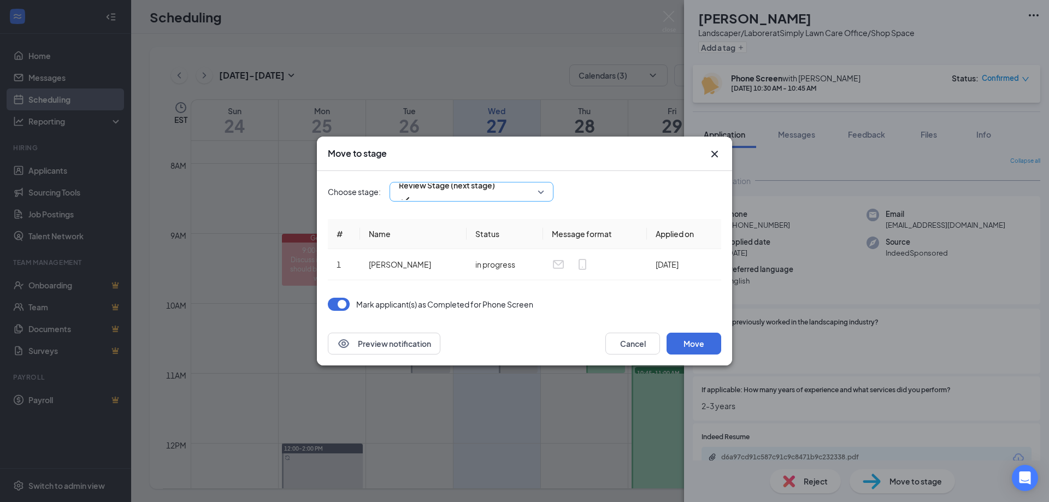
click at [515, 200] on input "search" at bounding box center [467, 191] width 143 height 19
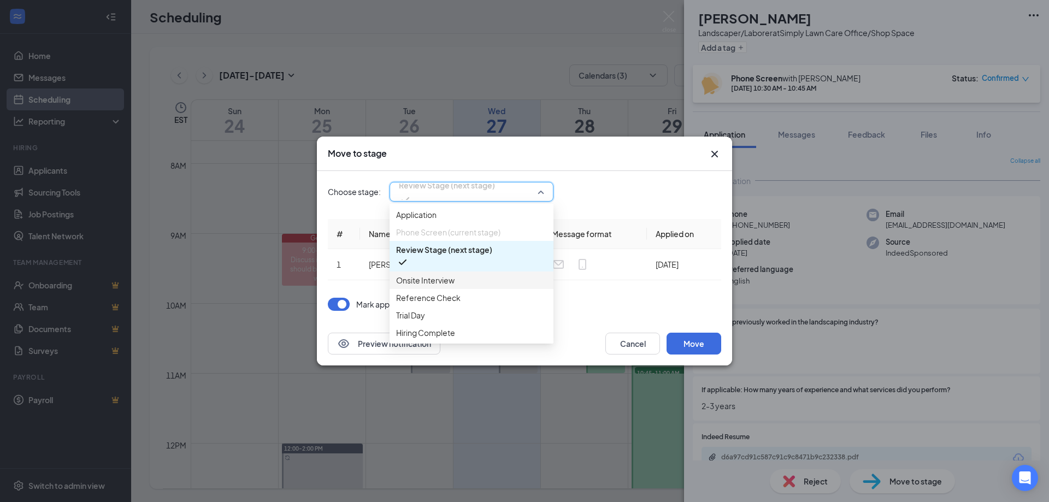
click at [484, 286] on span "Onsite Interview" at bounding box center [471, 280] width 151 height 12
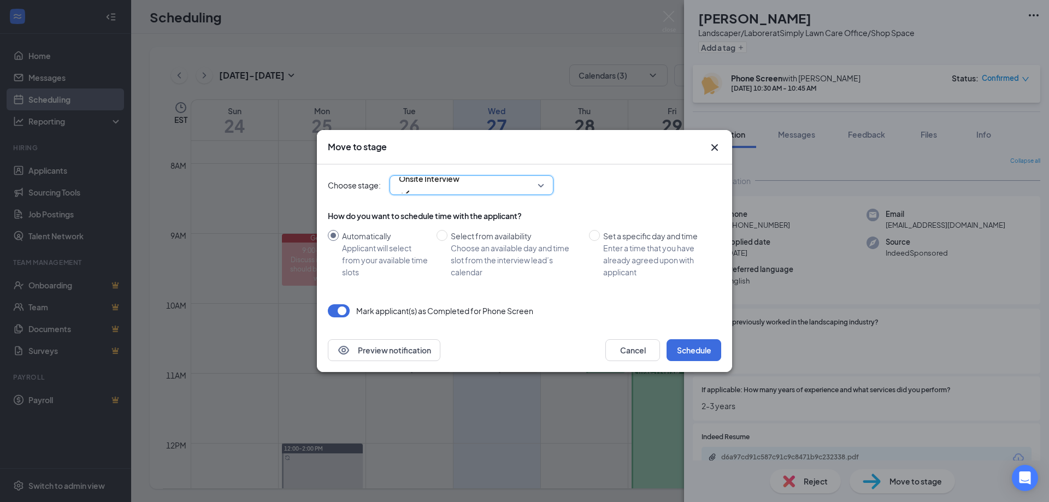
click at [512, 257] on div "Choose an available day and time slot from the interview lead’s calendar" at bounding box center [515, 260] width 129 height 36
click at [447, 241] on input "Select from availability Choose an available day and time slot from the intervi…" at bounding box center [441, 235] width 11 height 11
radio input "true"
radio input "false"
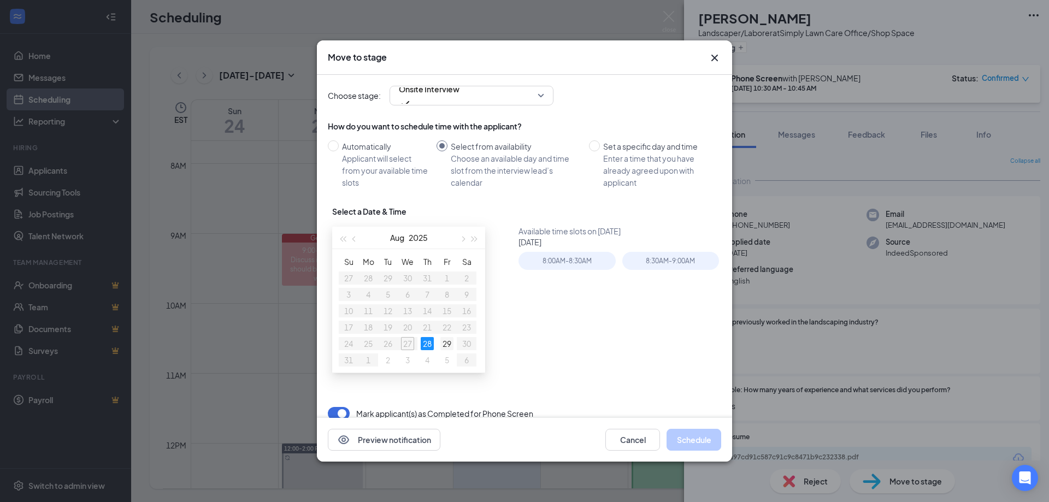
click at [448, 343] on div "29" at bounding box center [446, 343] width 13 height 13
click at [430, 341] on div "28" at bounding box center [427, 343] width 13 height 13
click at [459, 234] on button "button" at bounding box center [462, 238] width 12 height 22
click at [382, 275] on div "2" at bounding box center [387, 278] width 13 height 13
type input "[DATE]"
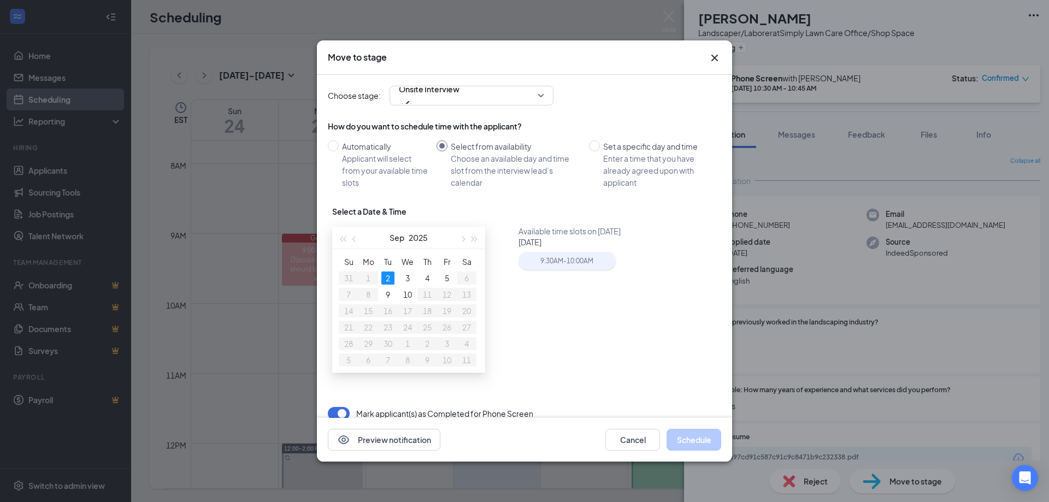
click at [581, 264] on div "9:30AM - 10:00AM" at bounding box center [566, 261] width 97 height 18
click at [688, 443] on button "Schedule" at bounding box center [693, 440] width 55 height 22
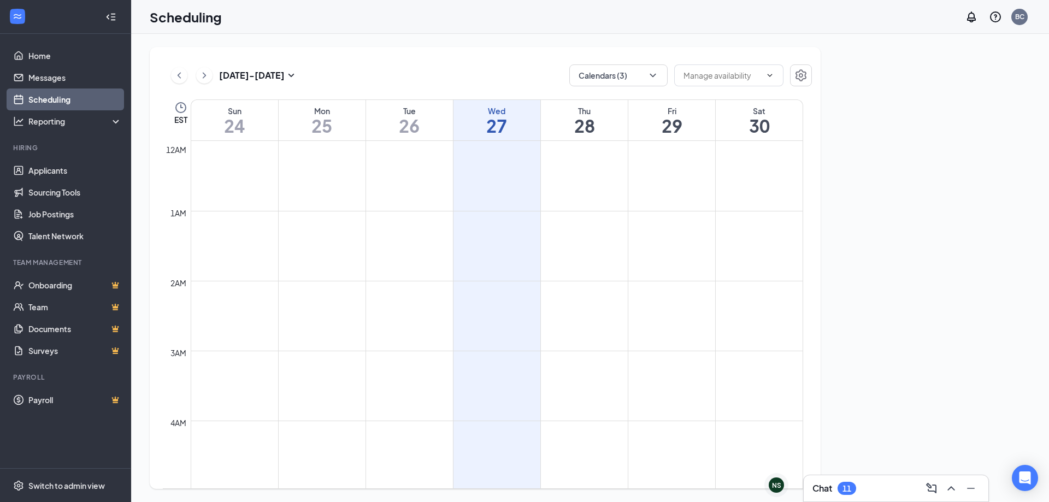
scroll to position [537, 0]
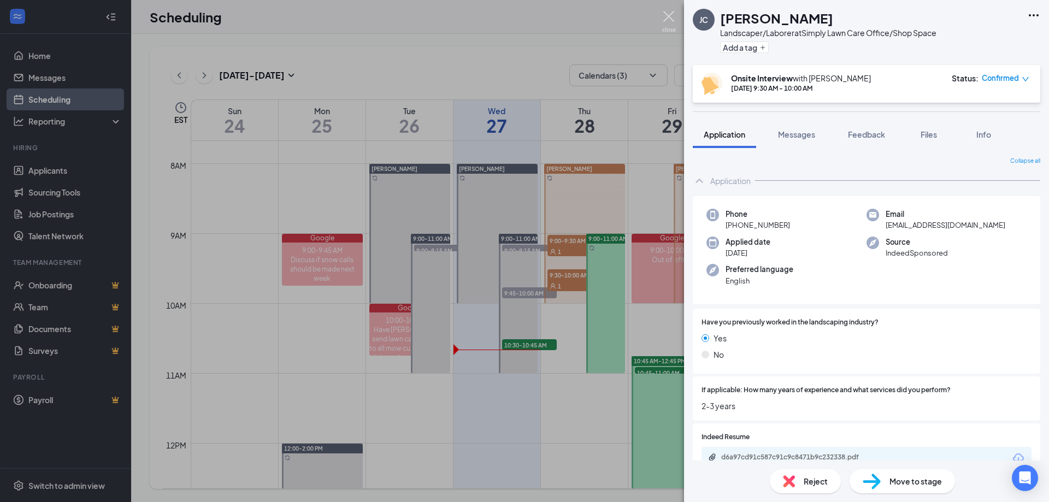
click at [666, 14] on img at bounding box center [669, 21] width 14 height 21
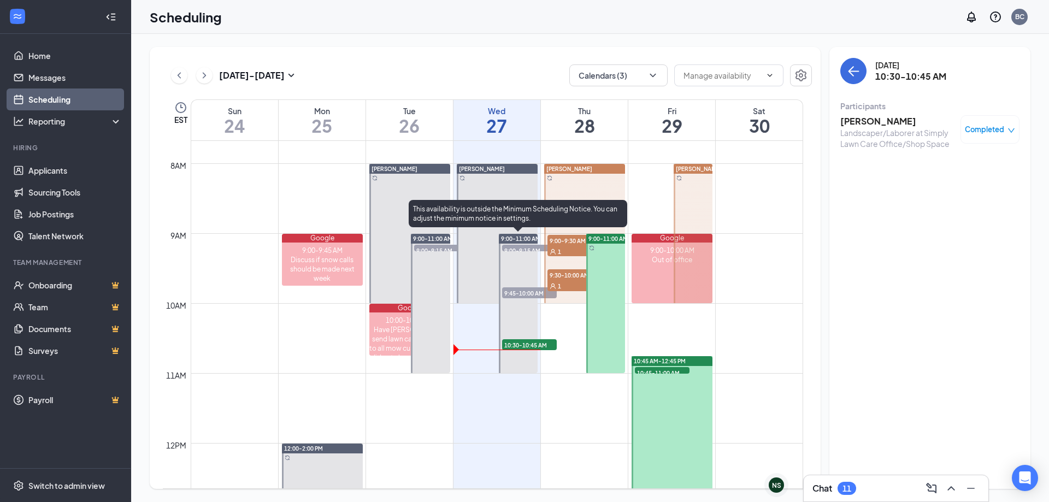
click at [527, 289] on span "9:45-10:00 AM" at bounding box center [529, 292] width 55 height 11
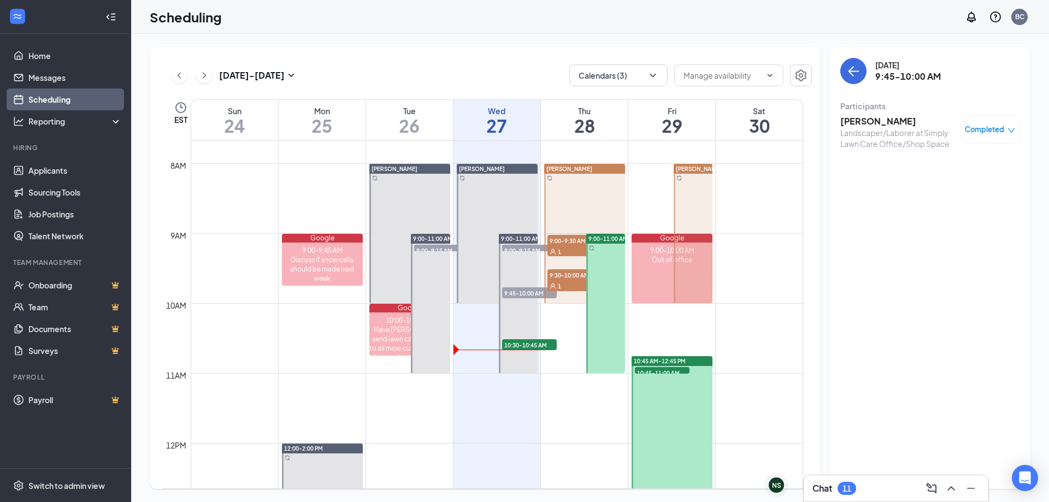
click at [874, 123] on h3 "[PERSON_NAME]" at bounding box center [897, 121] width 115 height 12
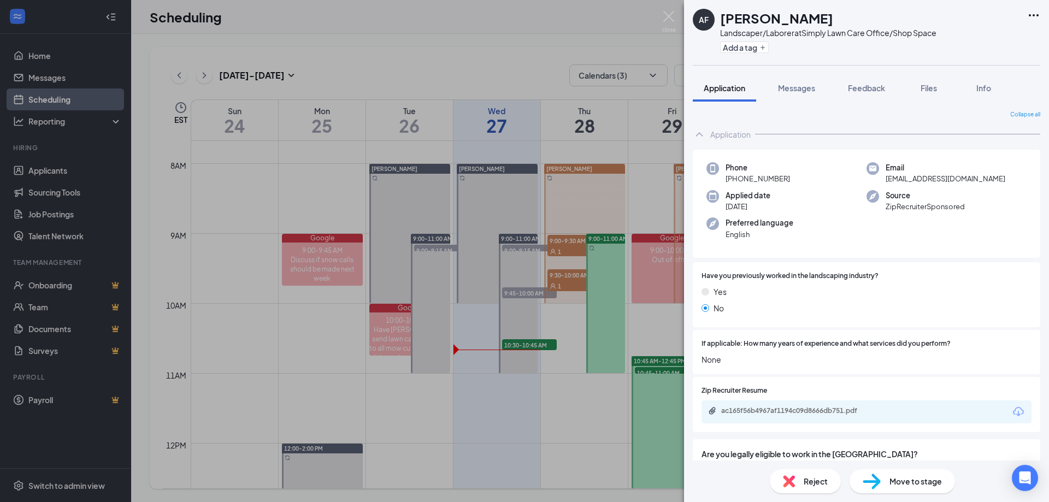
click at [891, 476] on span "Move to stage" at bounding box center [915, 481] width 52 height 12
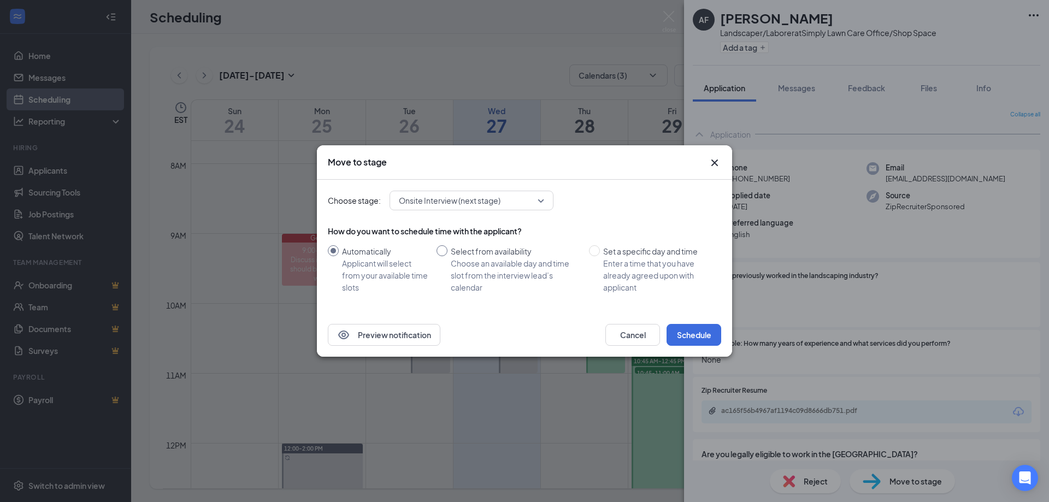
click at [469, 256] on div "Select from availability" at bounding box center [515, 251] width 129 height 12
click at [447, 256] on input "Select from availability Choose an available day and time slot from the intervi…" at bounding box center [441, 250] width 11 height 11
radio input "true"
radio input "false"
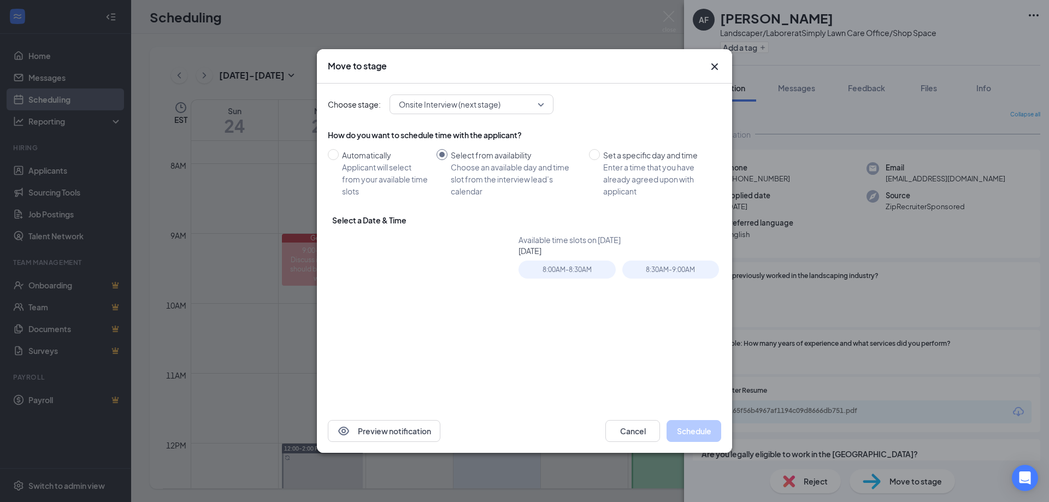
type input "[DATE]"
click at [669, 265] on div "8:30AM - 9:00AM" at bounding box center [670, 270] width 97 height 18
click at [698, 433] on button "Schedule" at bounding box center [693, 431] width 55 height 22
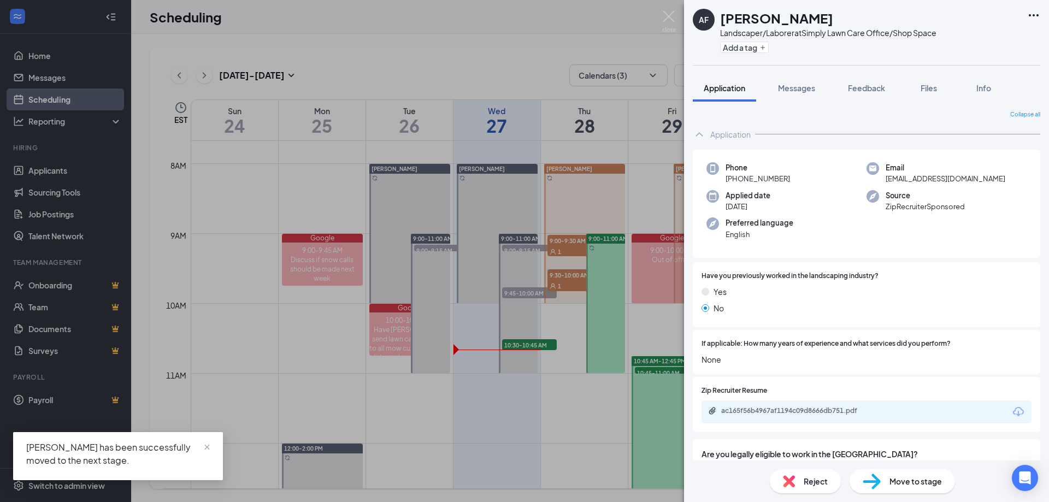
click at [666, 13] on img at bounding box center [669, 21] width 14 height 21
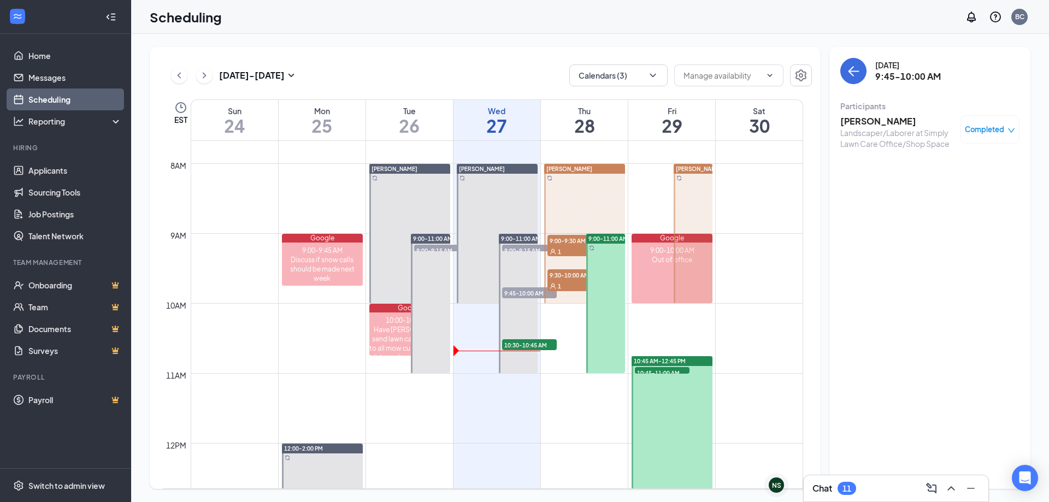
click at [884, 122] on h3 "[PERSON_NAME]" at bounding box center [897, 121] width 115 height 12
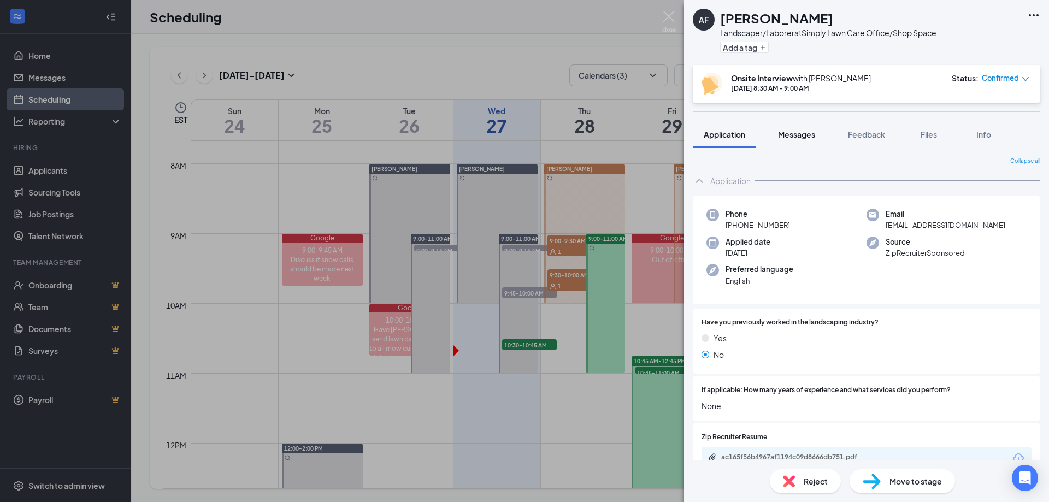
click at [797, 129] on span "Messages" at bounding box center [796, 134] width 37 height 10
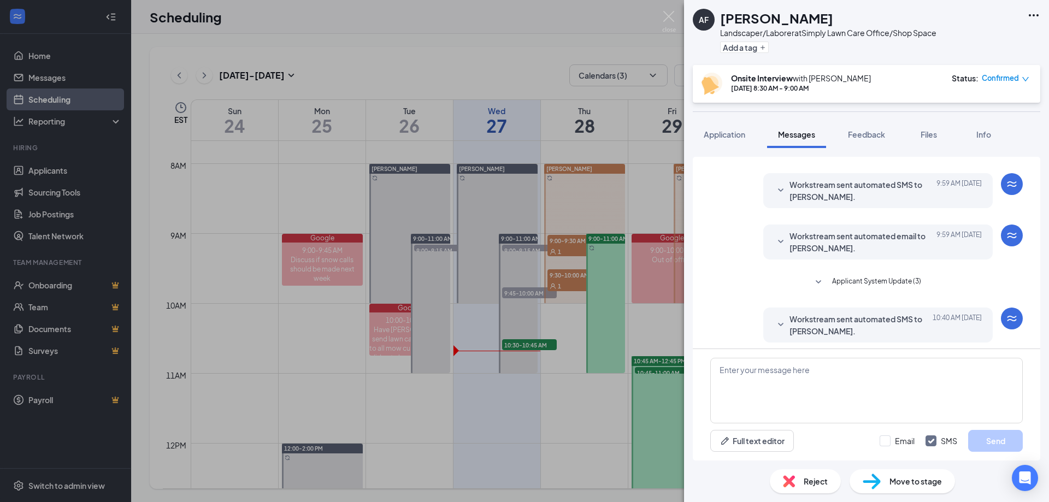
scroll to position [105, 0]
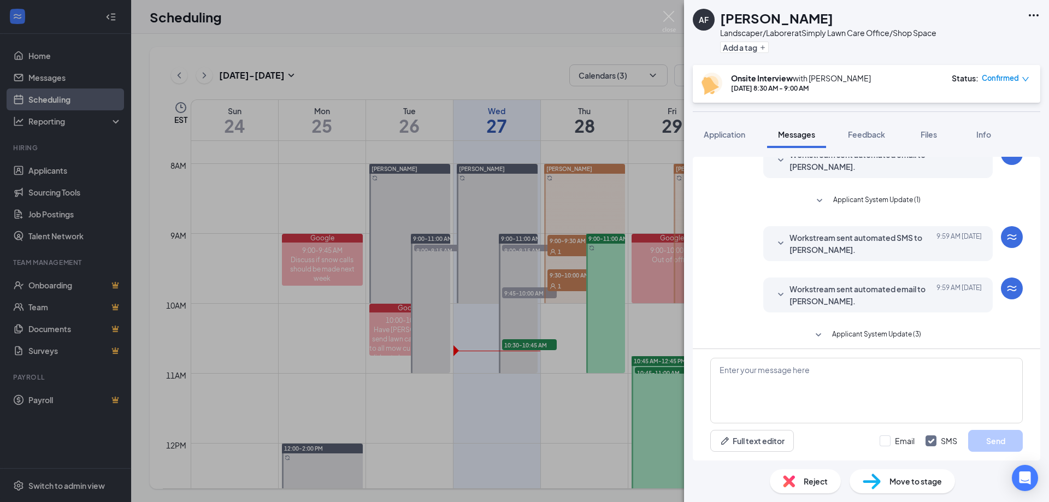
click at [887, 249] on span "Workstream sent automated SMS to Andrew Fantasia." at bounding box center [860, 244] width 143 height 24
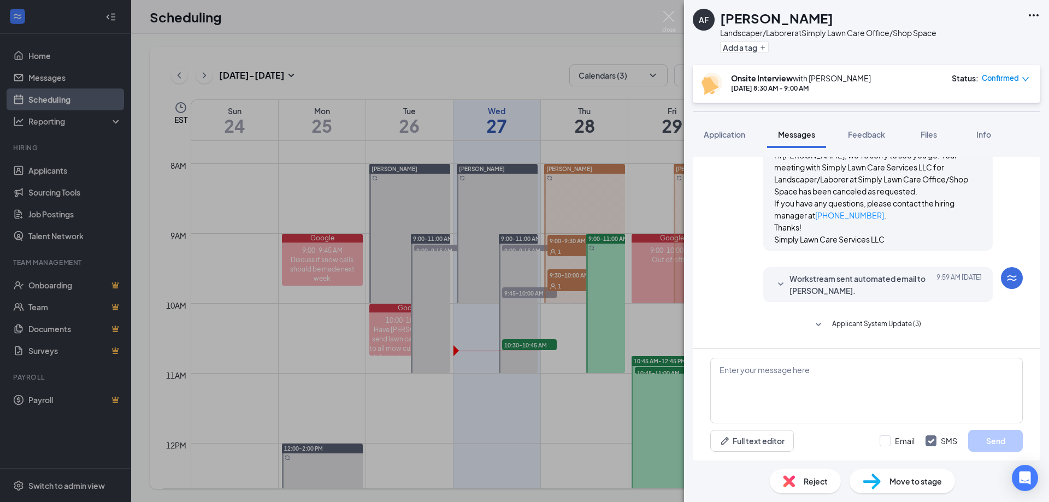
scroll to position [317, 0]
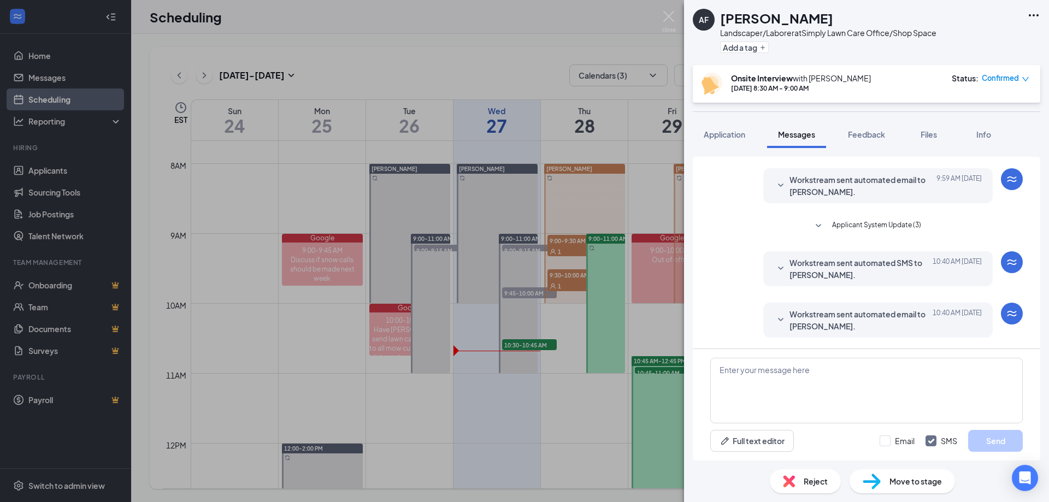
click at [1000, 84] on span "Confirmed" at bounding box center [1000, 78] width 37 height 11
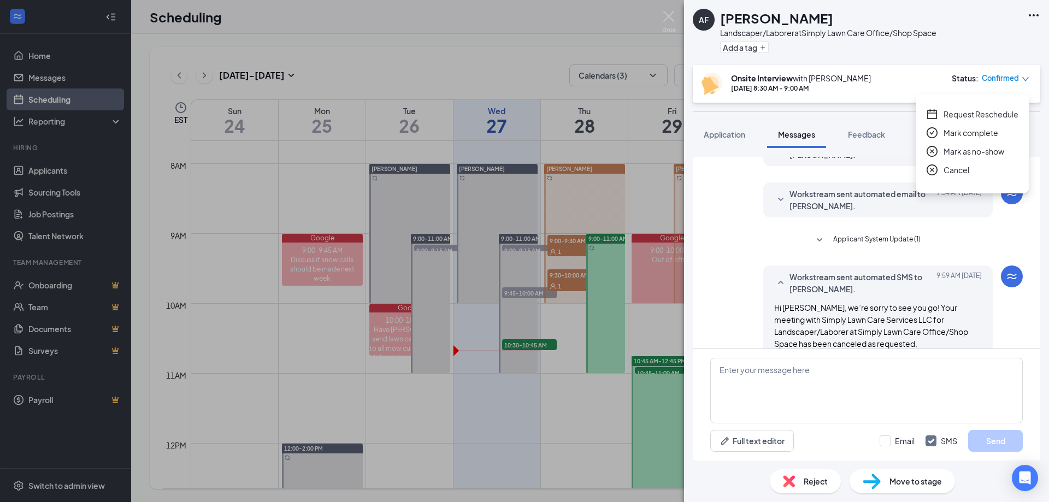
scroll to position [0, 0]
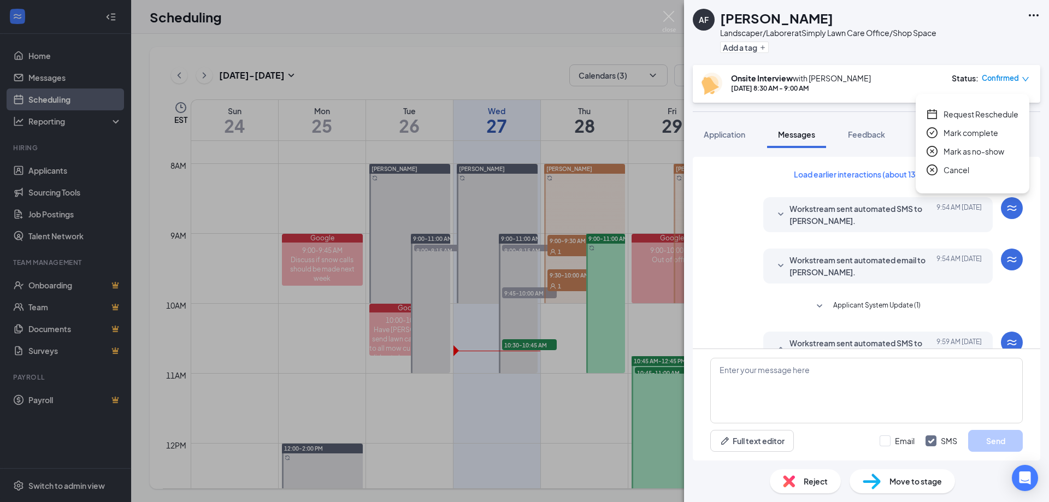
click at [877, 302] on span "Applicant System Update (1)" at bounding box center [876, 306] width 87 height 13
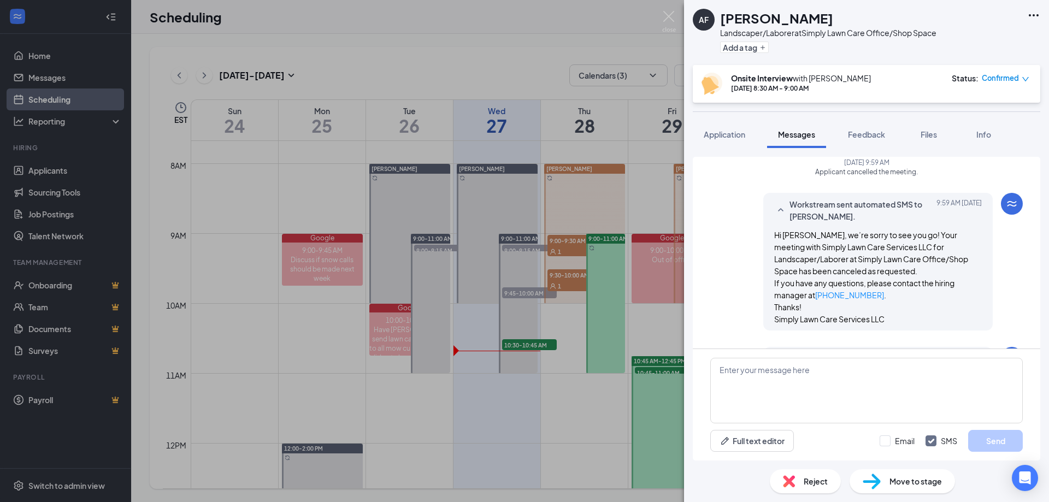
scroll to position [164, 0]
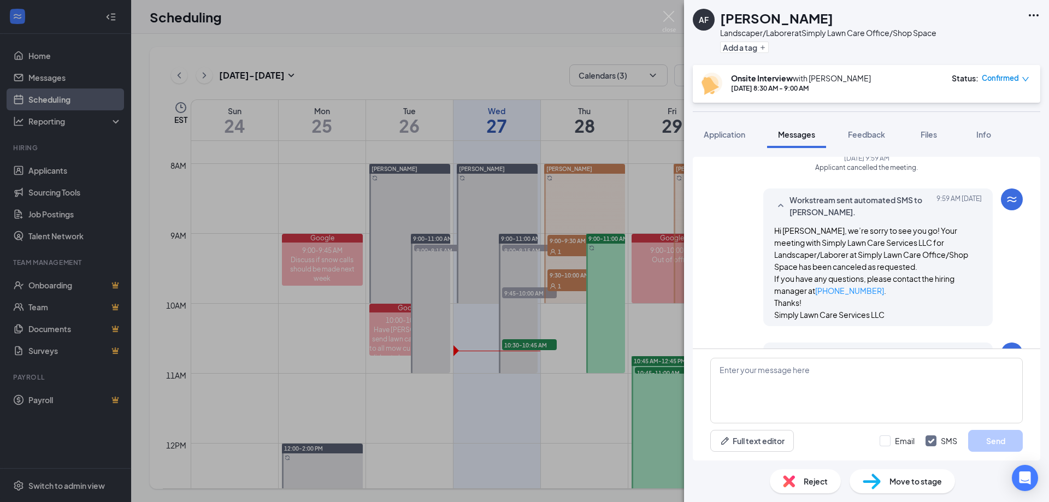
click at [1004, 78] on span "Confirmed" at bounding box center [1000, 78] width 37 height 11
click at [944, 167] on span "Cancel" at bounding box center [956, 170] width 26 height 12
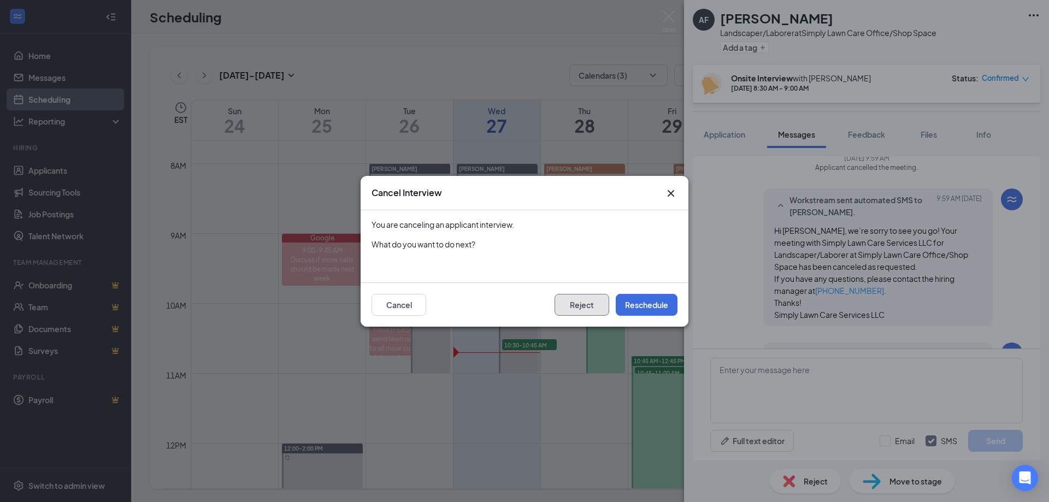
click at [604, 312] on button "Reject" at bounding box center [581, 305] width 55 height 22
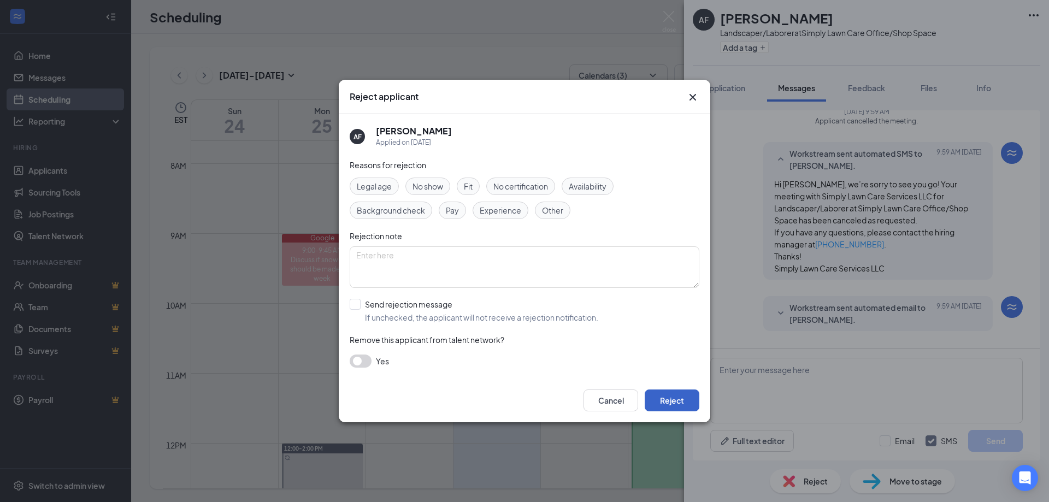
click at [669, 399] on button "Reject" at bounding box center [672, 401] width 55 height 22
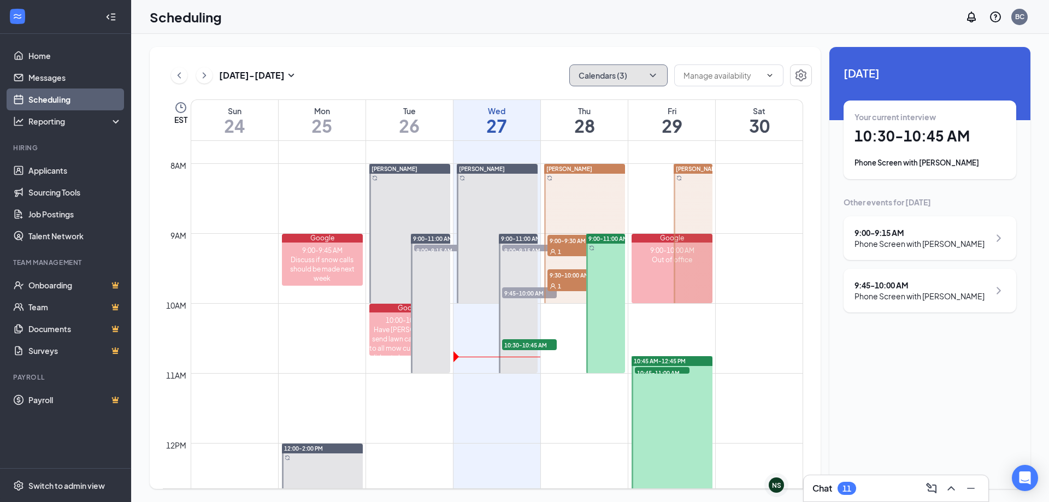
drag, startPoint x: 654, startPoint y: 77, endPoint x: 656, endPoint y: 102, distance: 24.6
click at [654, 77] on icon "ChevronDown" at bounding box center [652, 75] width 11 height 11
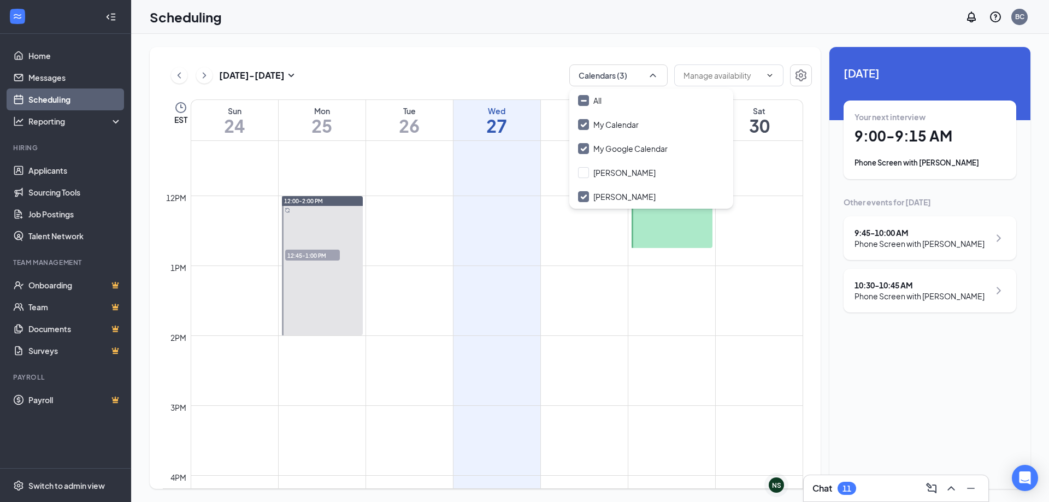
scroll to position [810, 0]
